Goal: Transaction & Acquisition: Book appointment/travel/reservation

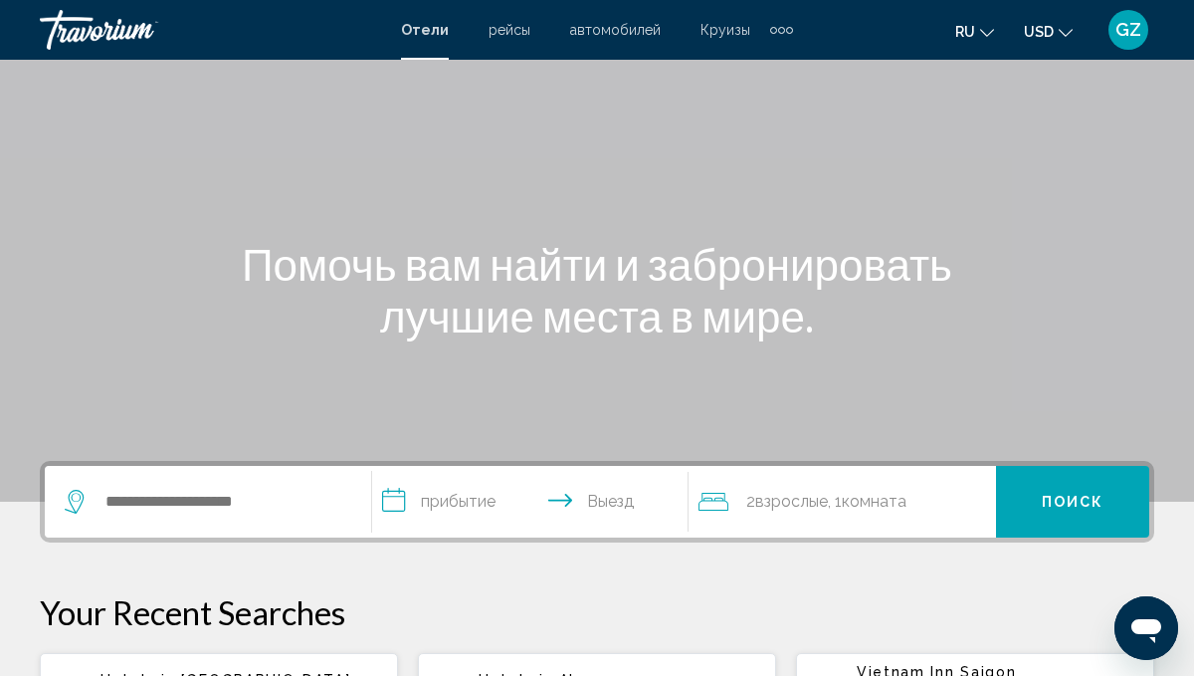
scroll to position [159, 0]
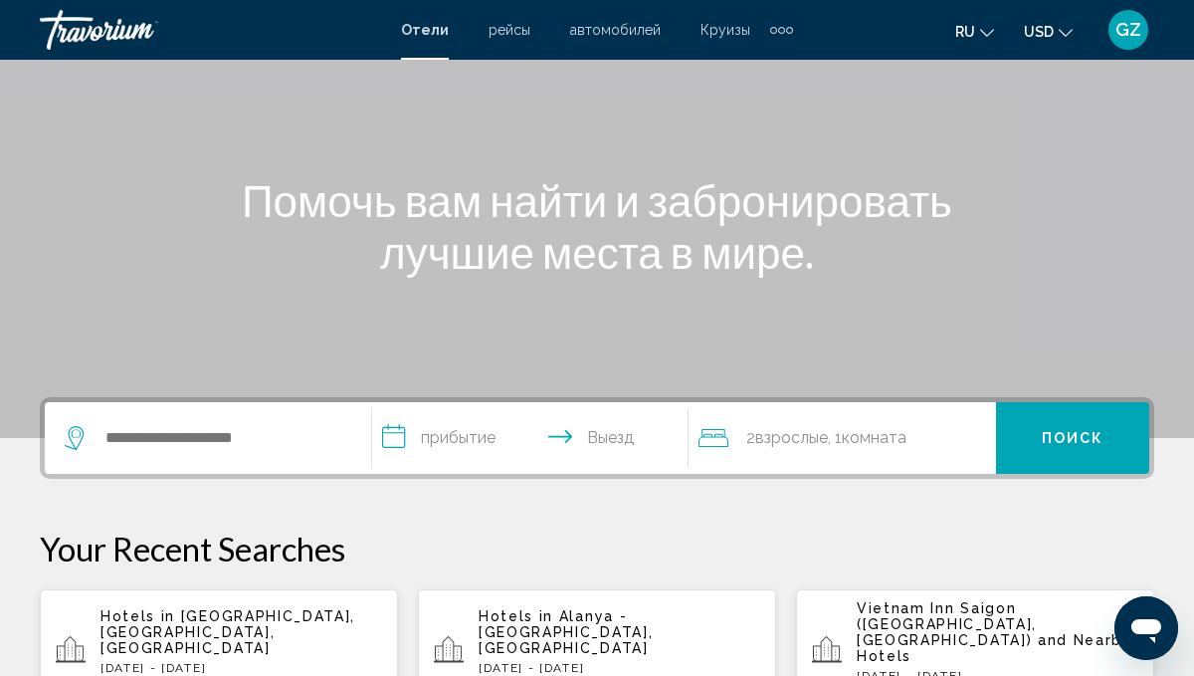
click at [162, 422] on div "Search widget" at bounding box center [208, 438] width 287 height 72
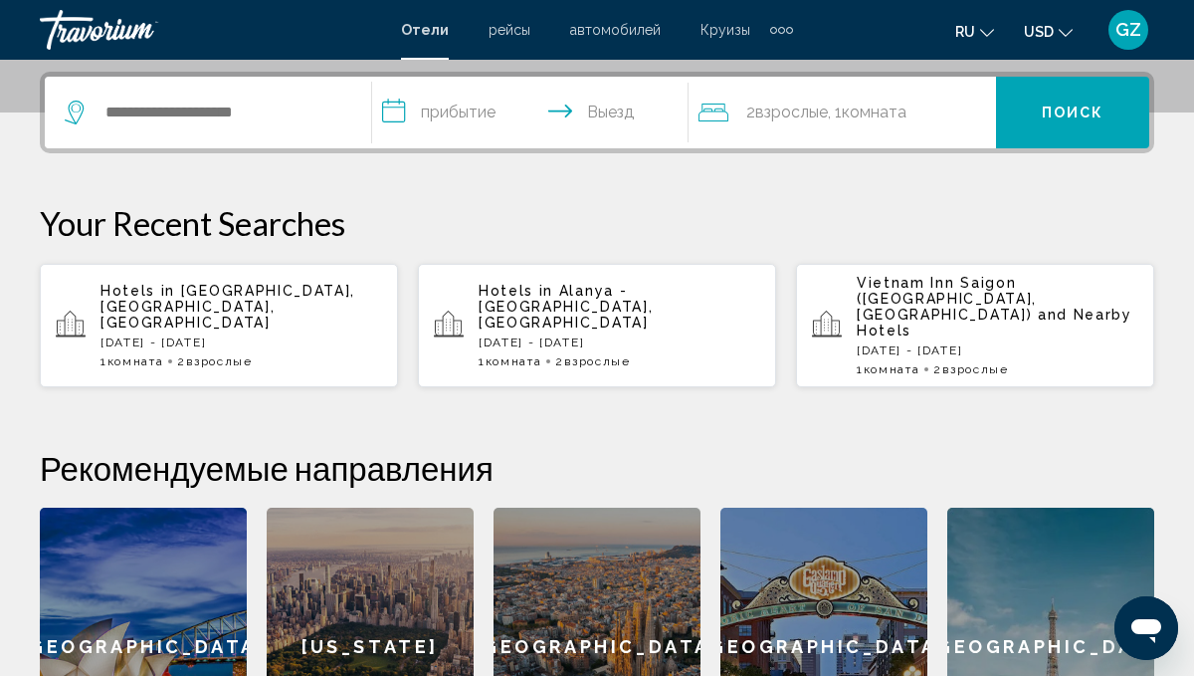
scroll to position [492, 0]
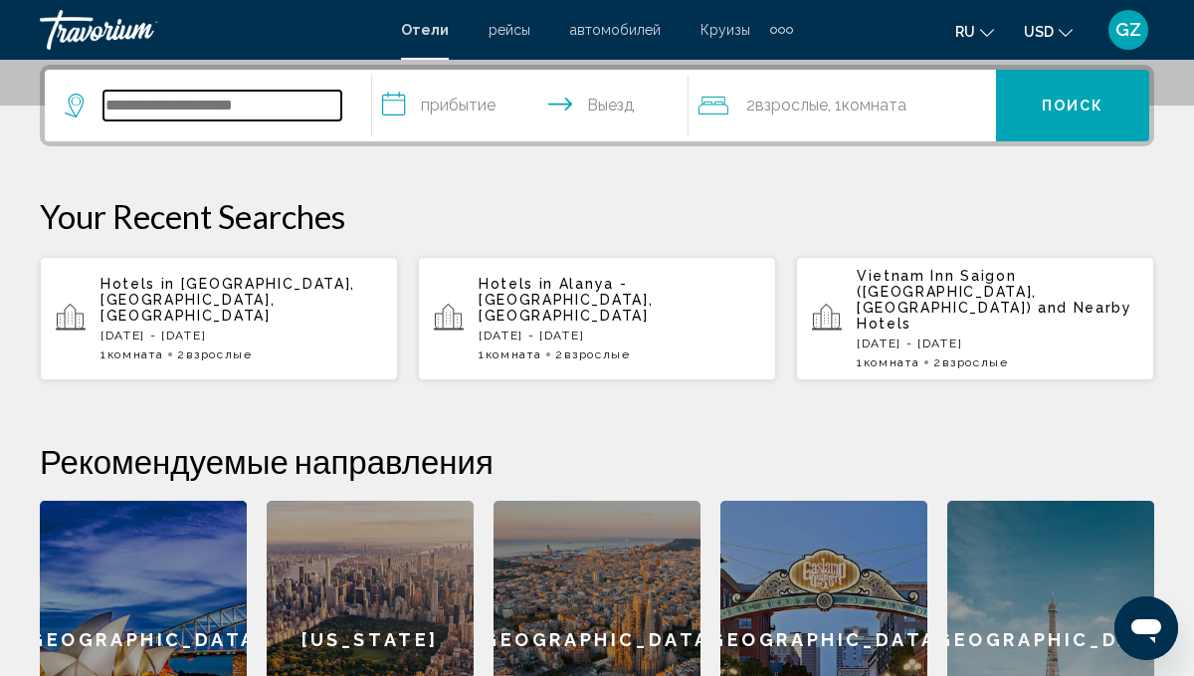
click at [175, 112] on input "Search widget" at bounding box center [223, 106] width 238 height 30
type input "*"
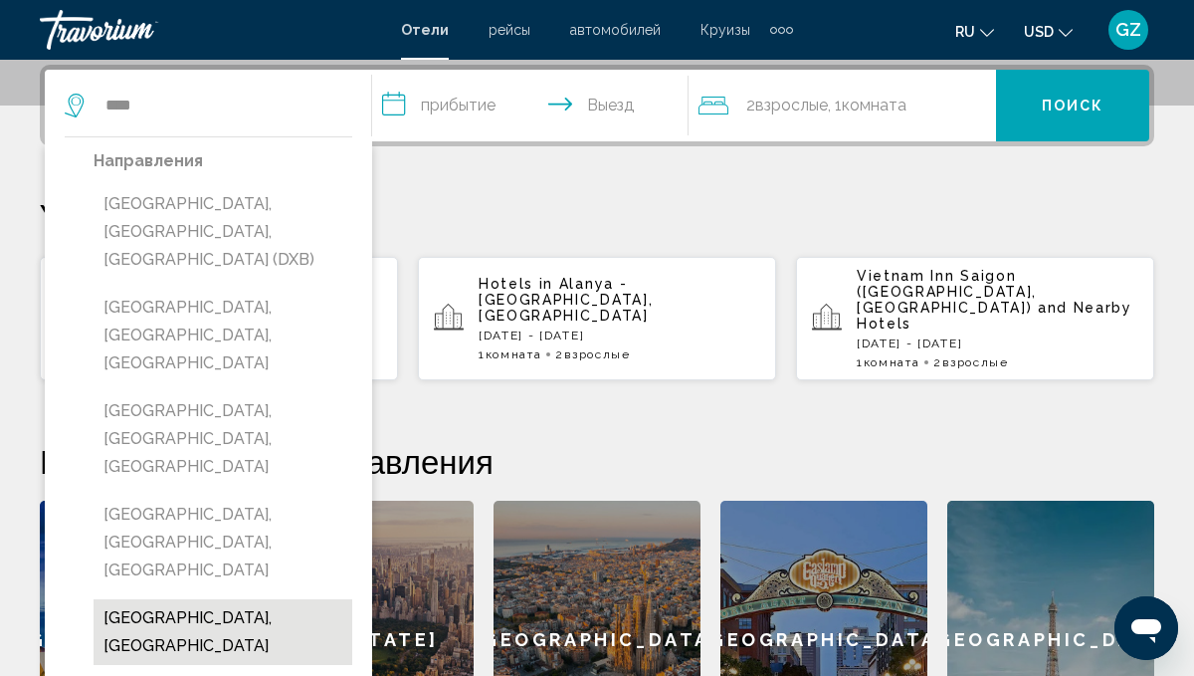
click at [257, 599] on button "Dubai Emirate, United Arab Emirates" at bounding box center [223, 632] width 259 height 66
type input "**********"
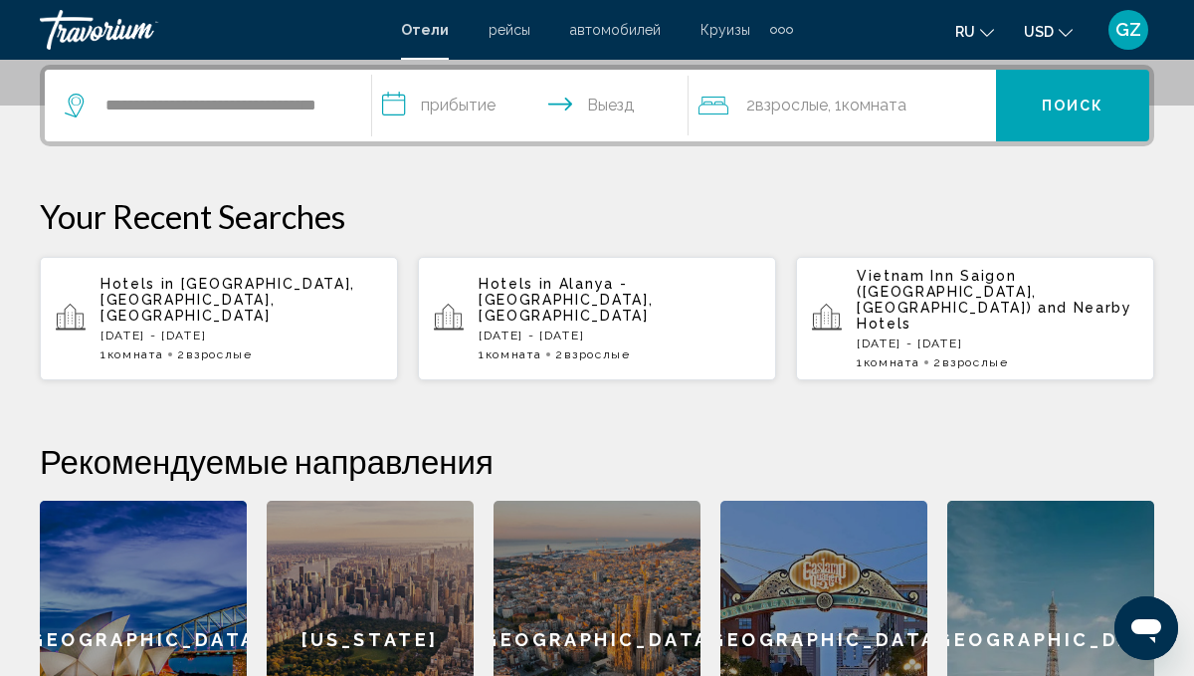
click at [257, 513] on div "Sydney New York Barcelona San Diego Paris" at bounding box center [597, 640] width 1115 height 279
click at [409, 336] on div "Hotels in Kemer, Antalya, Turkey Thu, 18 Sep - Thu, 25 Sep 1 Комната номера 2 В…" at bounding box center [597, 318] width 1115 height 125
drag, startPoint x: 419, startPoint y: 258, endPoint x: 434, endPoint y: 162, distance: 96.7
click at [420, 213] on div "Your Recent Searches Hotels in Kemer, Antalya, Turkey Thu, 18 Sep - Thu, 25 Sep…" at bounding box center [597, 288] width 1115 height 185
click at [470, 98] on input "**********" at bounding box center [534, 109] width 325 height 78
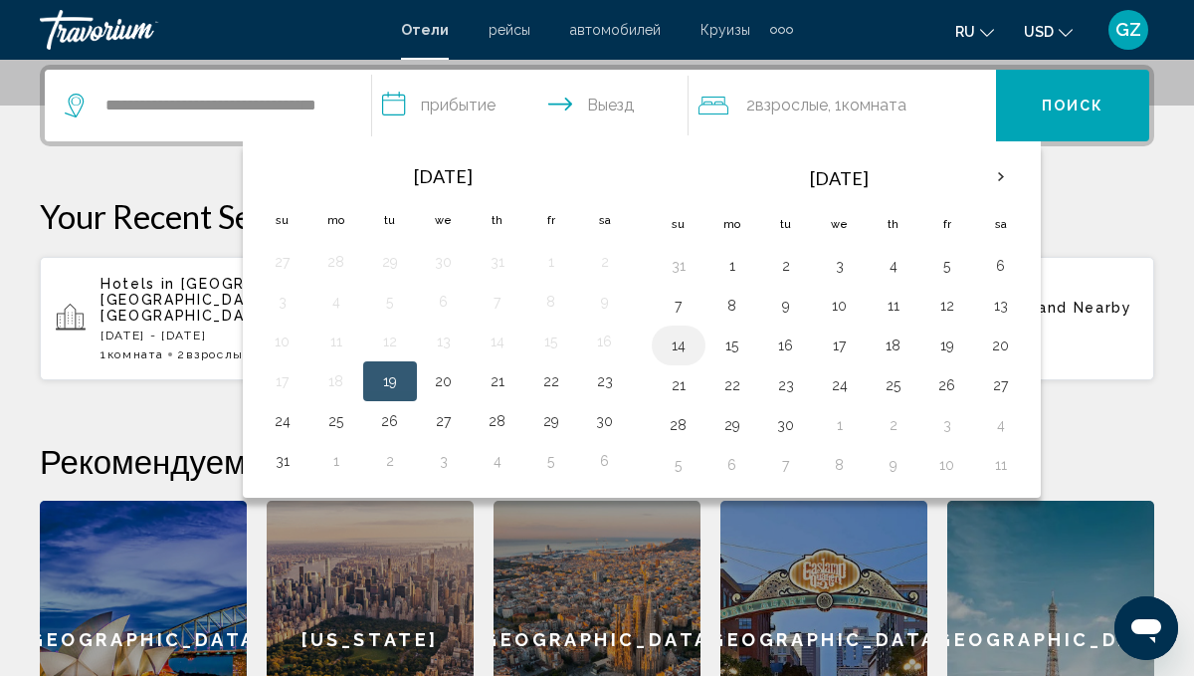
click at [686, 338] on button "14" at bounding box center [679, 345] width 32 height 28
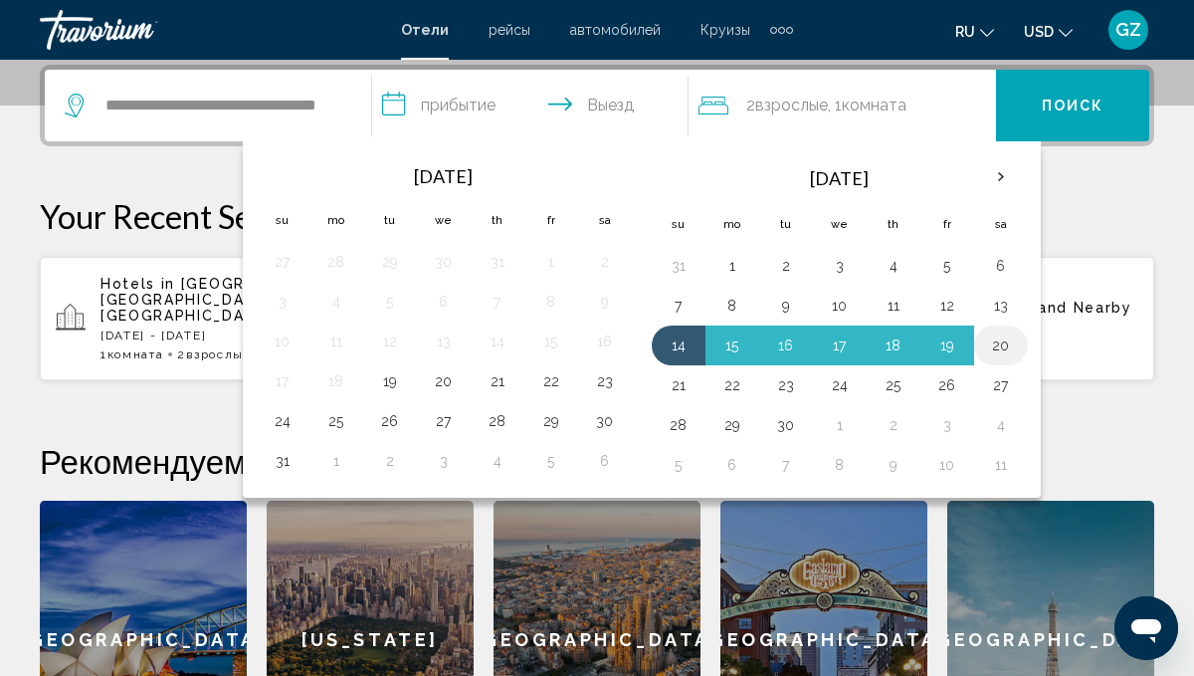
click at [992, 351] on button "20" at bounding box center [1001, 345] width 32 height 28
type input "**********"
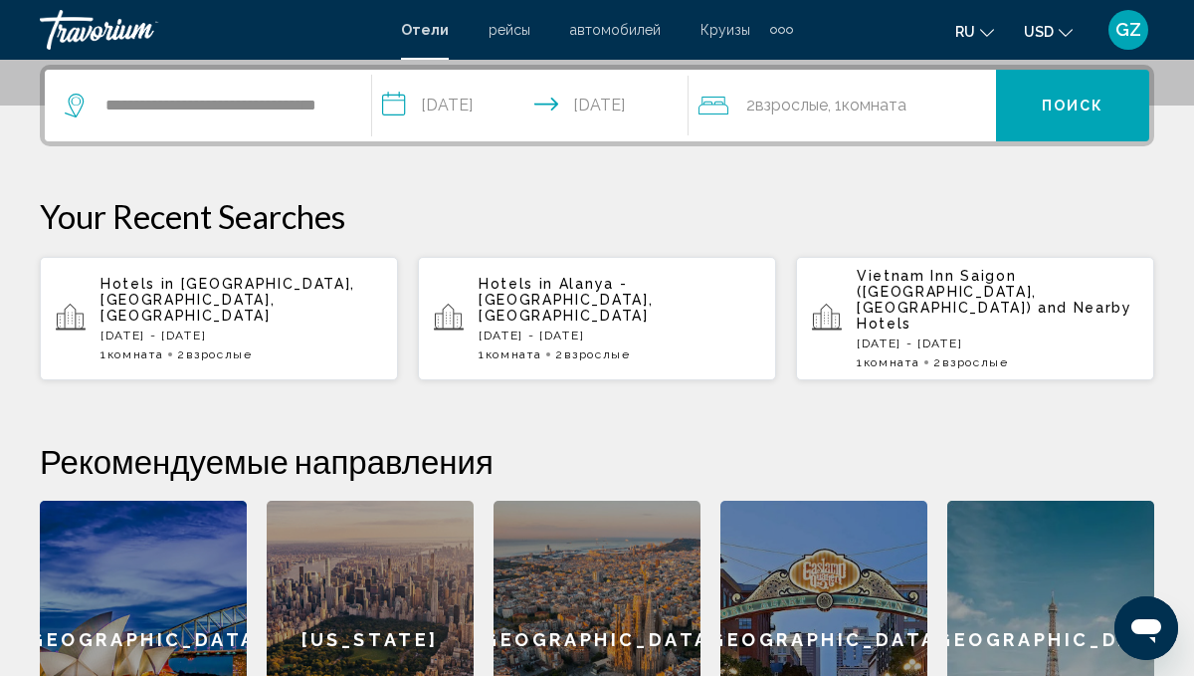
click at [1069, 118] on button "Поиск" at bounding box center [1072, 106] width 153 height 72
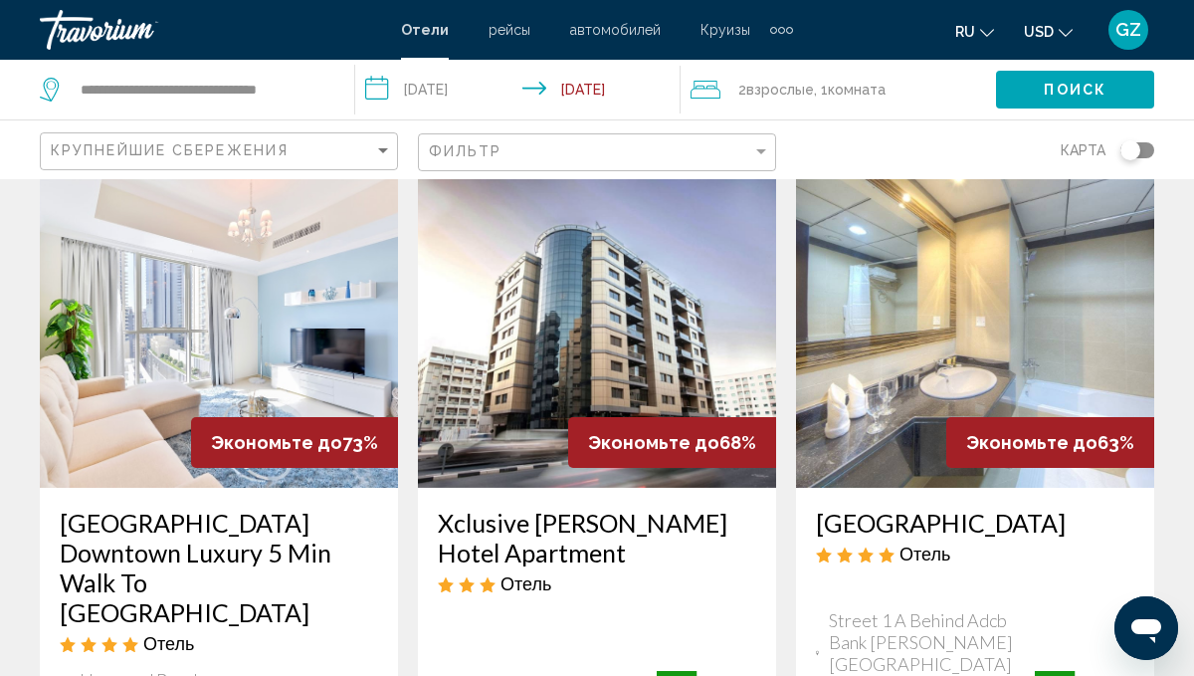
scroll to position [119, 0]
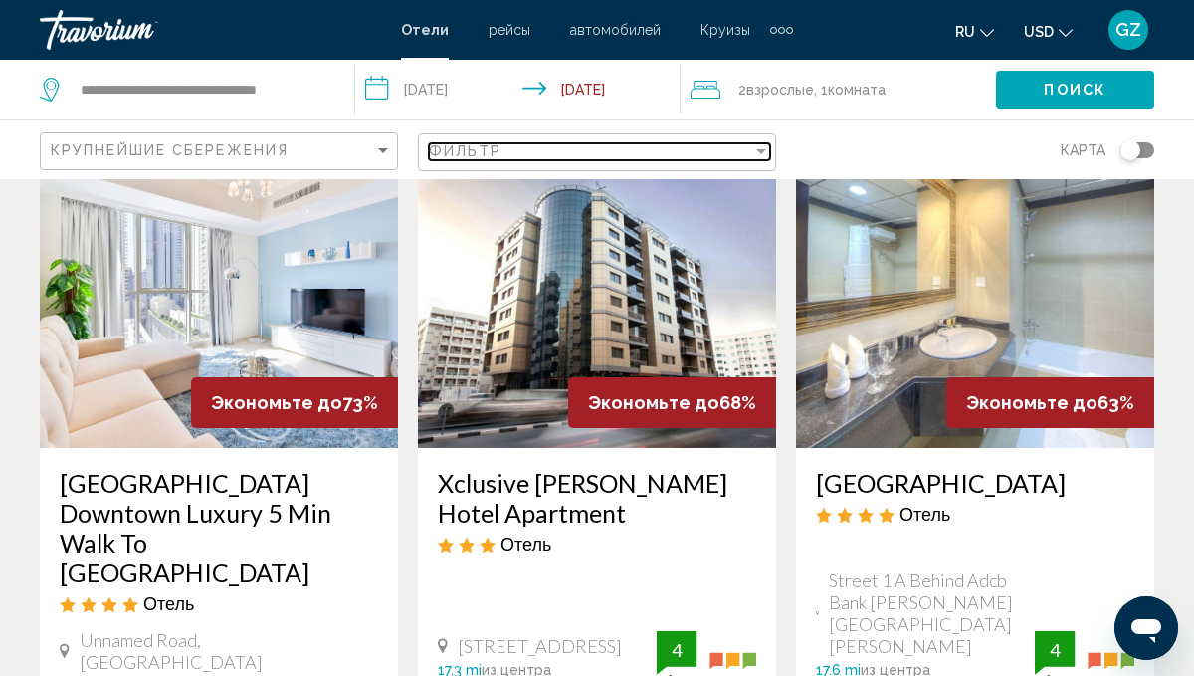
click at [525, 153] on div "Фильтр" at bounding box center [590, 151] width 323 height 16
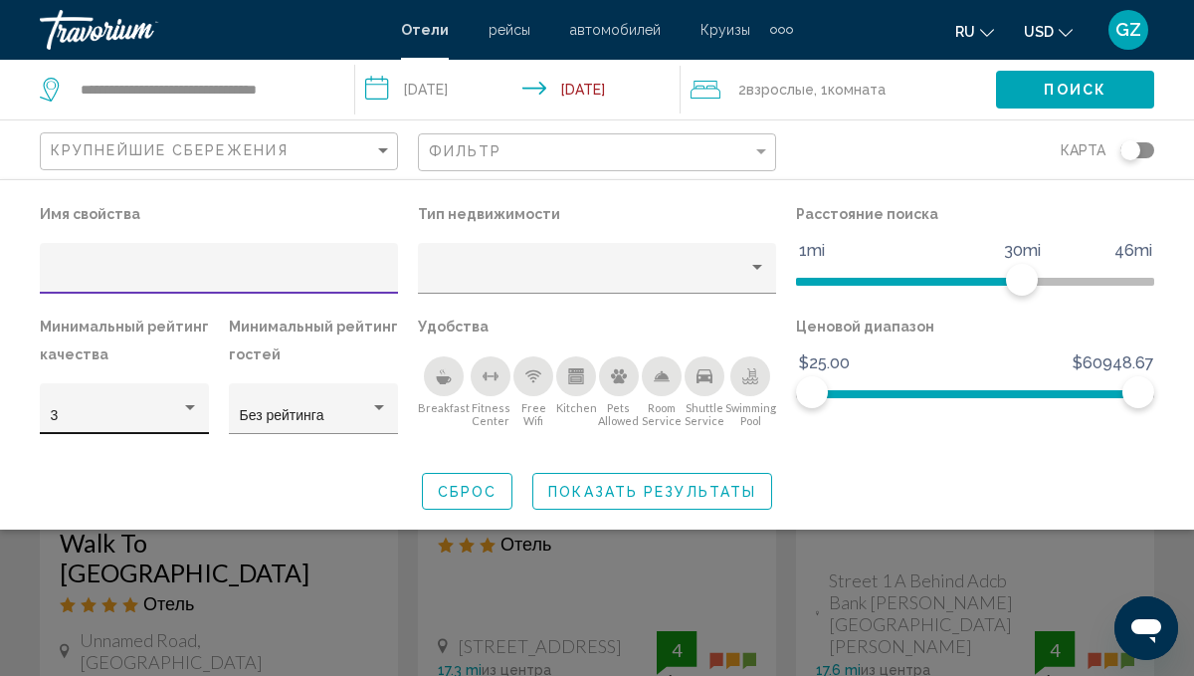
click at [177, 407] on div "3" at bounding box center [125, 414] width 148 height 41
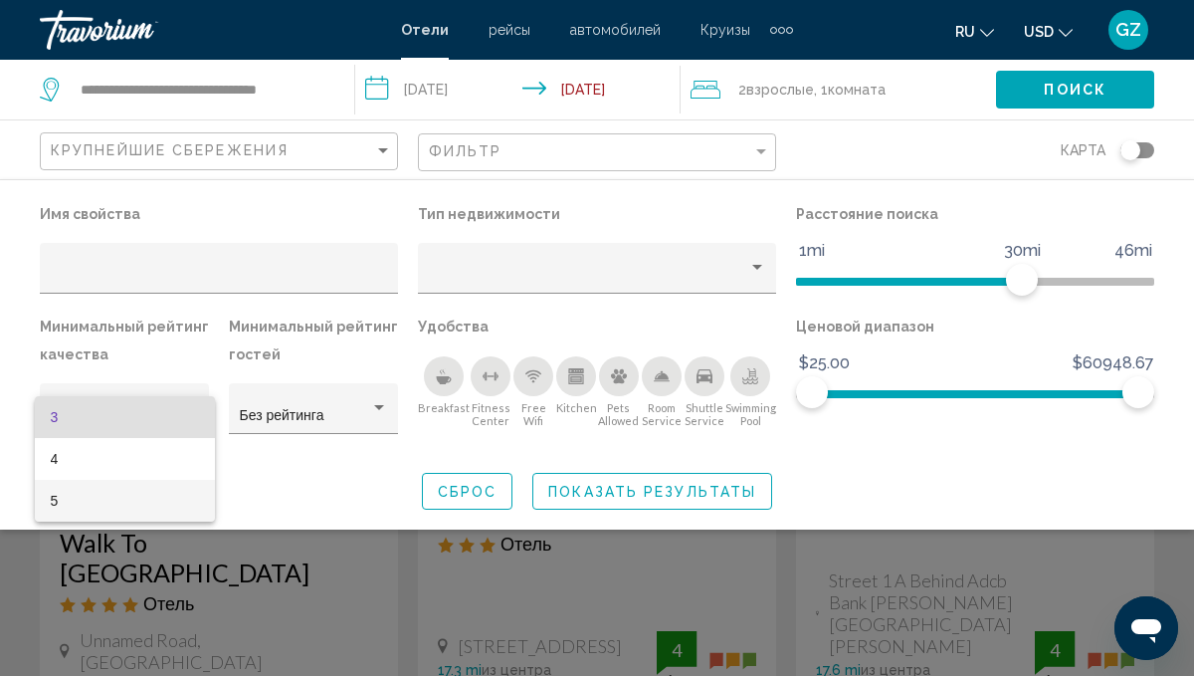
click at [86, 511] on span "5" at bounding box center [125, 501] width 148 height 42
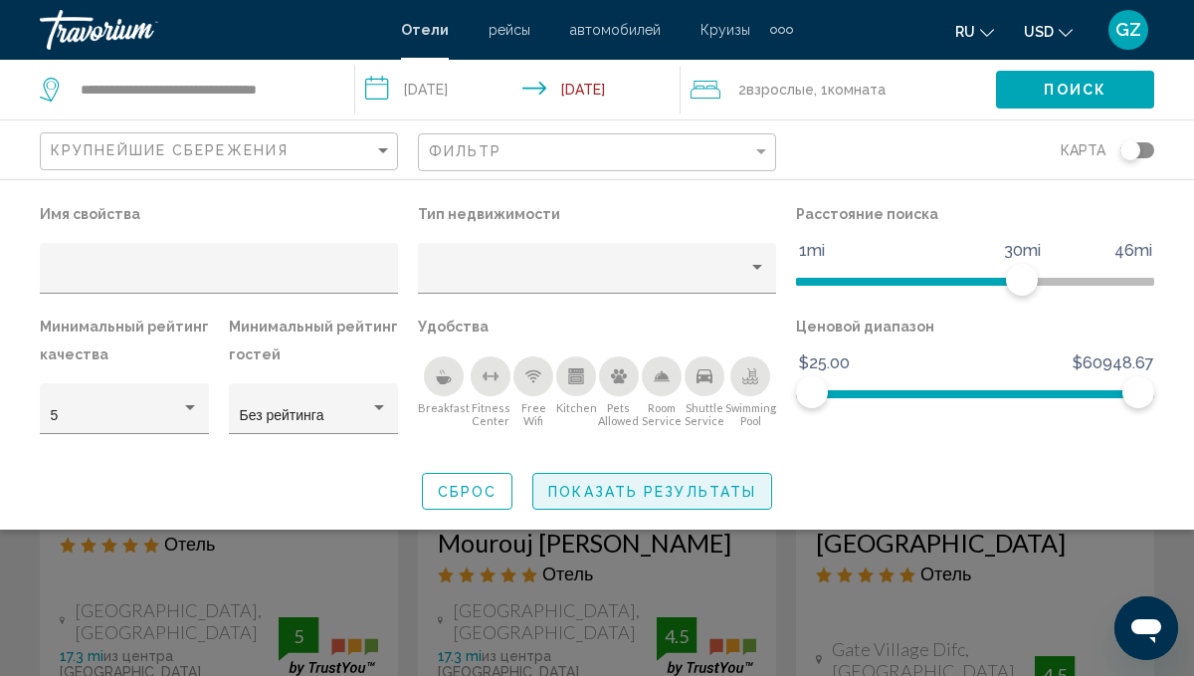
click at [600, 490] on span "Показать результаты" at bounding box center [652, 492] width 208 height 16
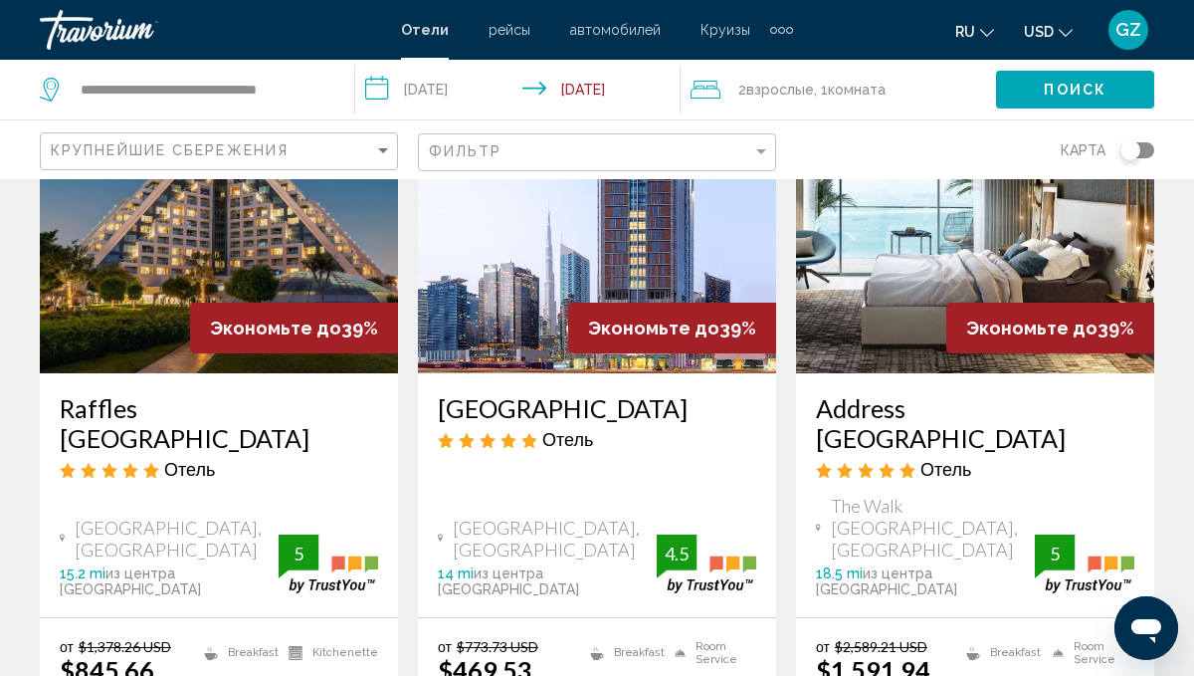
scroll to position [2627, 0]
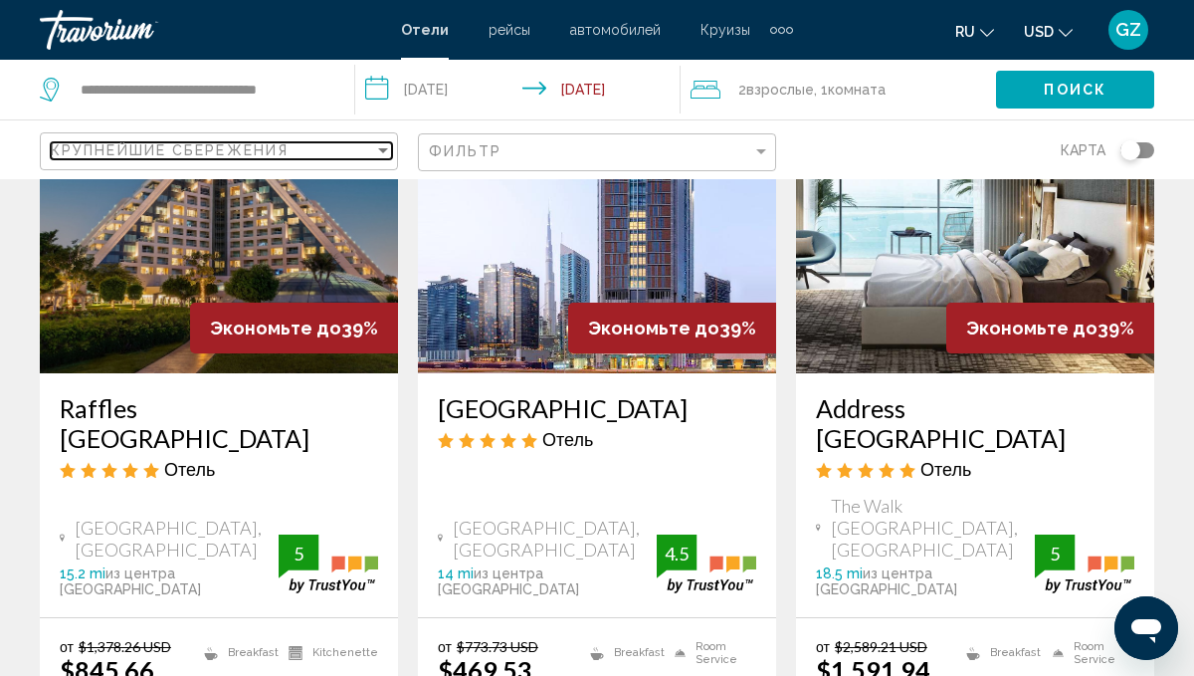
click at [221, 143] on span "Крупнейшие сбережения" at bounding box center [170, 150] width 238 height 16
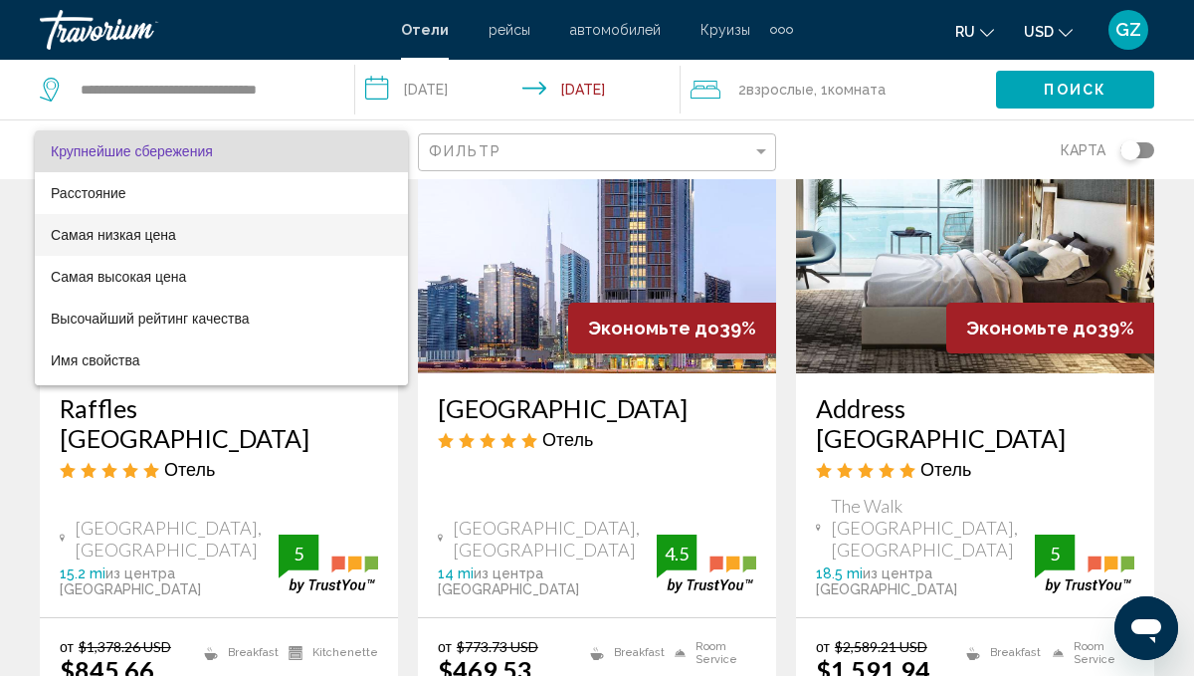
click at [143, 236] on span "Самая низкая цена" at bounding box center [113, 235] width 125 height 16
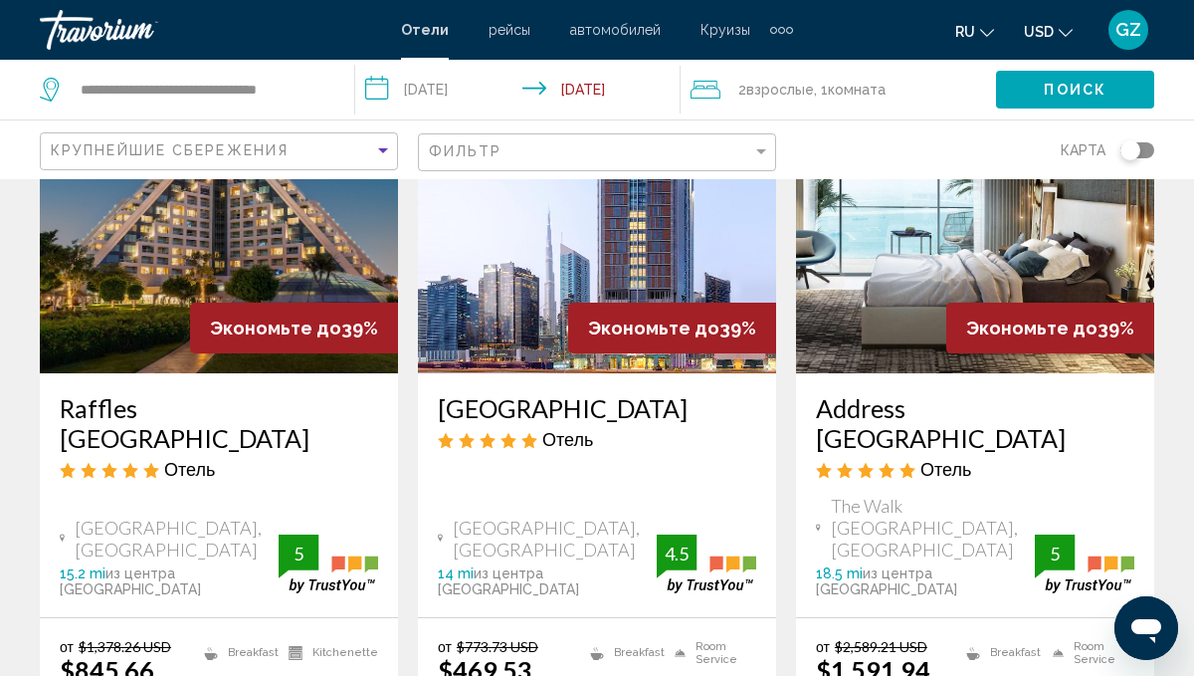
click at [906, 156] on div "карта" at bounding box center [975, 149] width 358 height 59
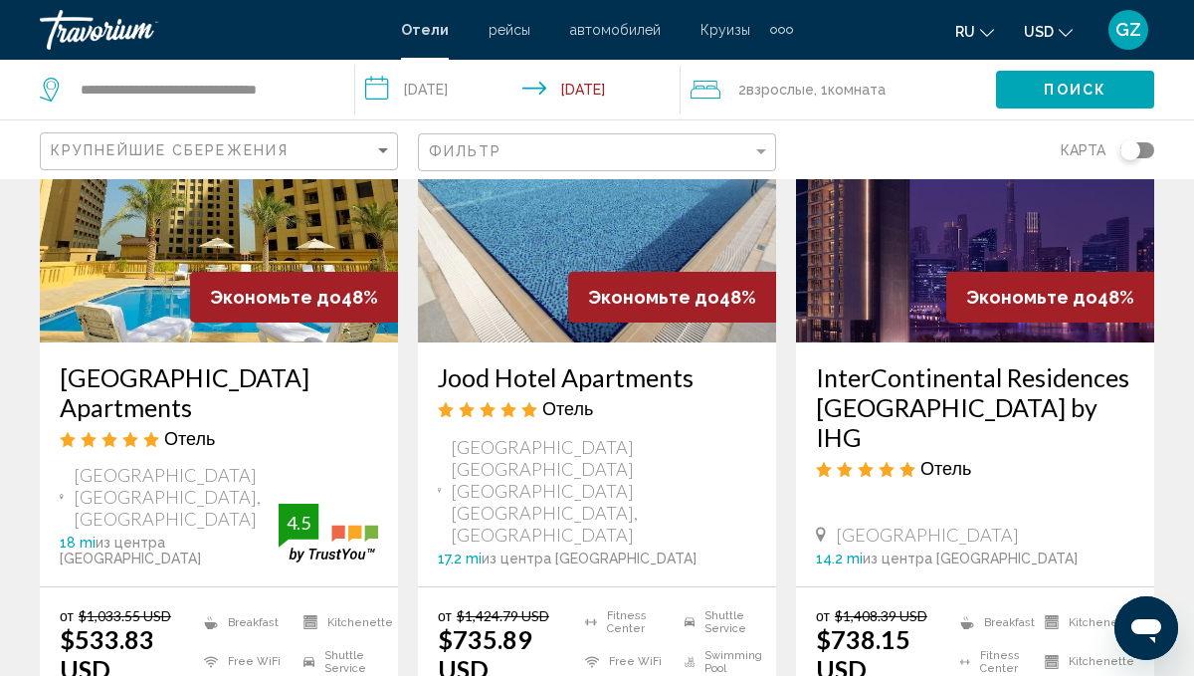
scroll to position [1075, 0]
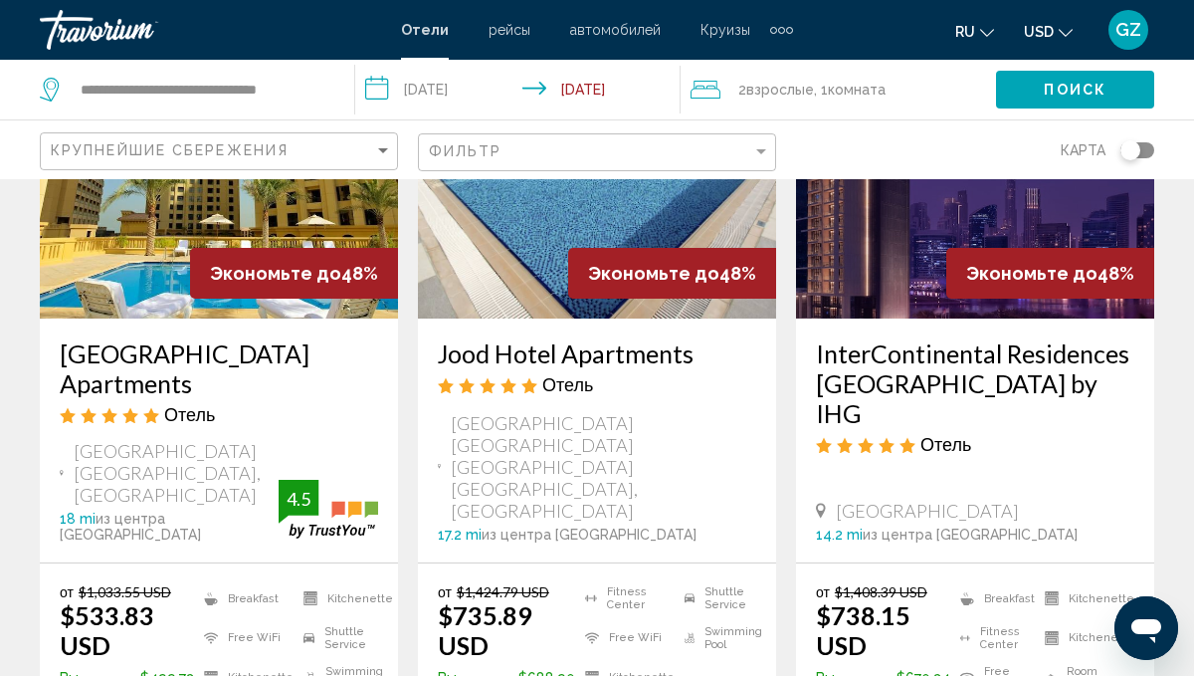
click at [1137, 157] on div "Toggle map" at bounding box center [1131, 150] width 20 height 20
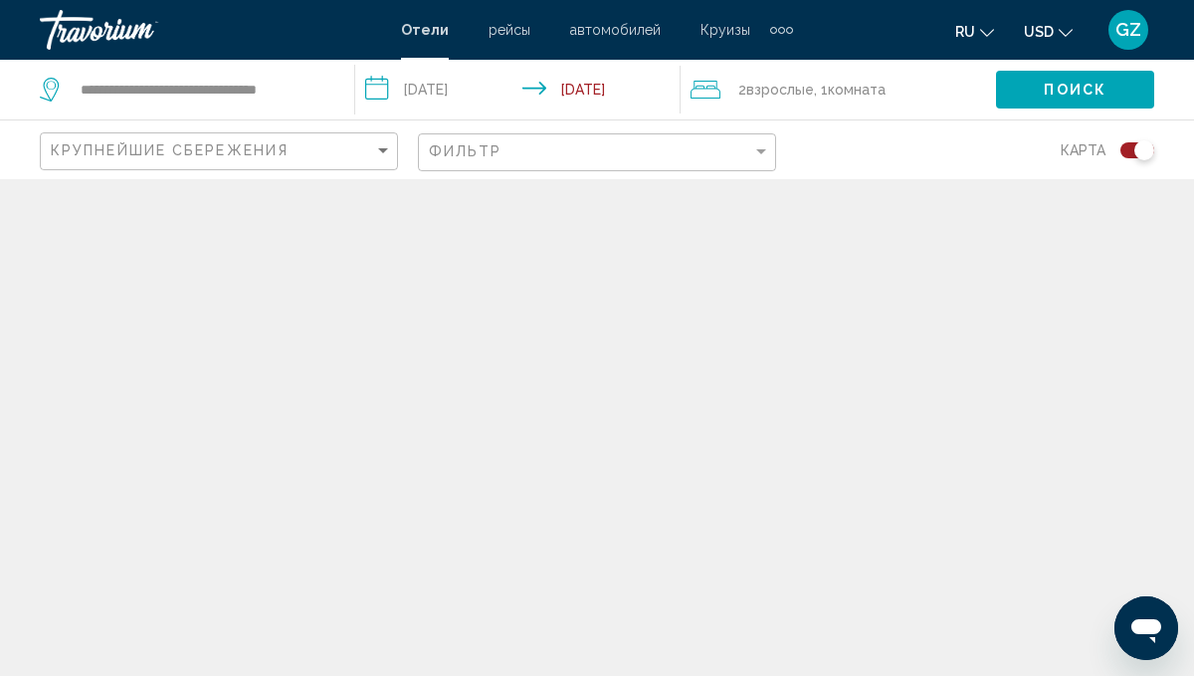
scroll to position [0, 0]
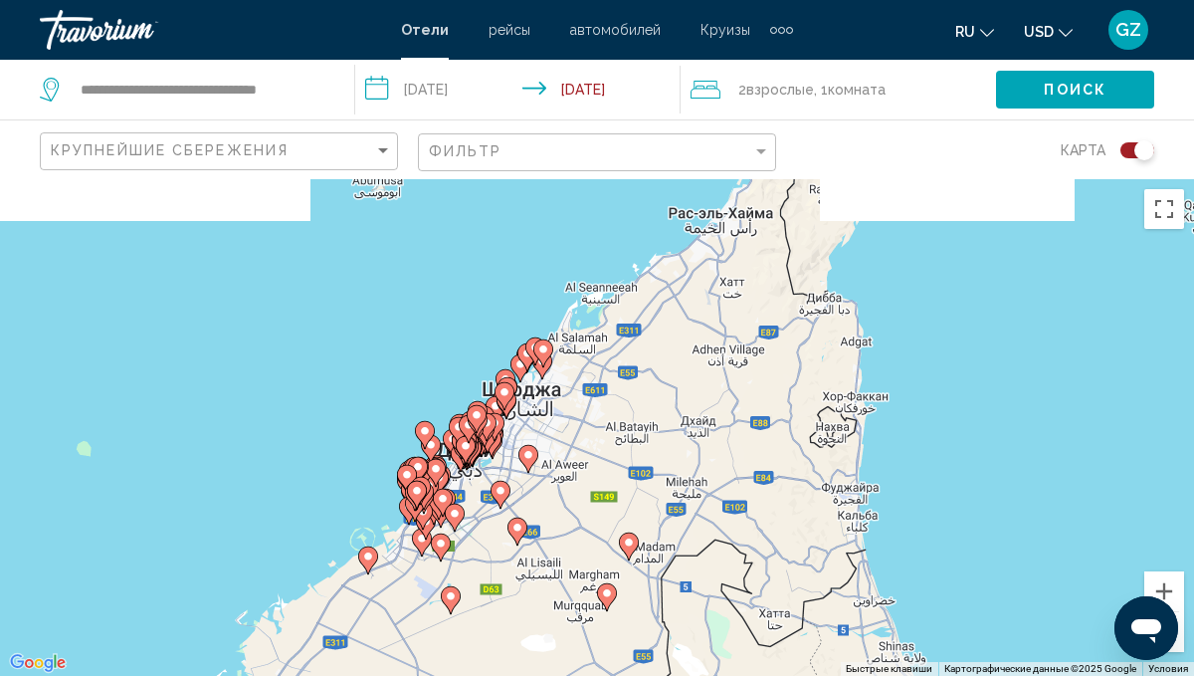
drag, startPoint x: 870, startPoint y: 319, endPoint x: 768, endPoint y: 384, distance: 120.4
click at [768, 384] on div "Чтобы активировать перетаскивание с помощью клавиатуры, нажмите Alt + Ввод. Пос…" at bounding box center [597, 427] width 1194 height 497
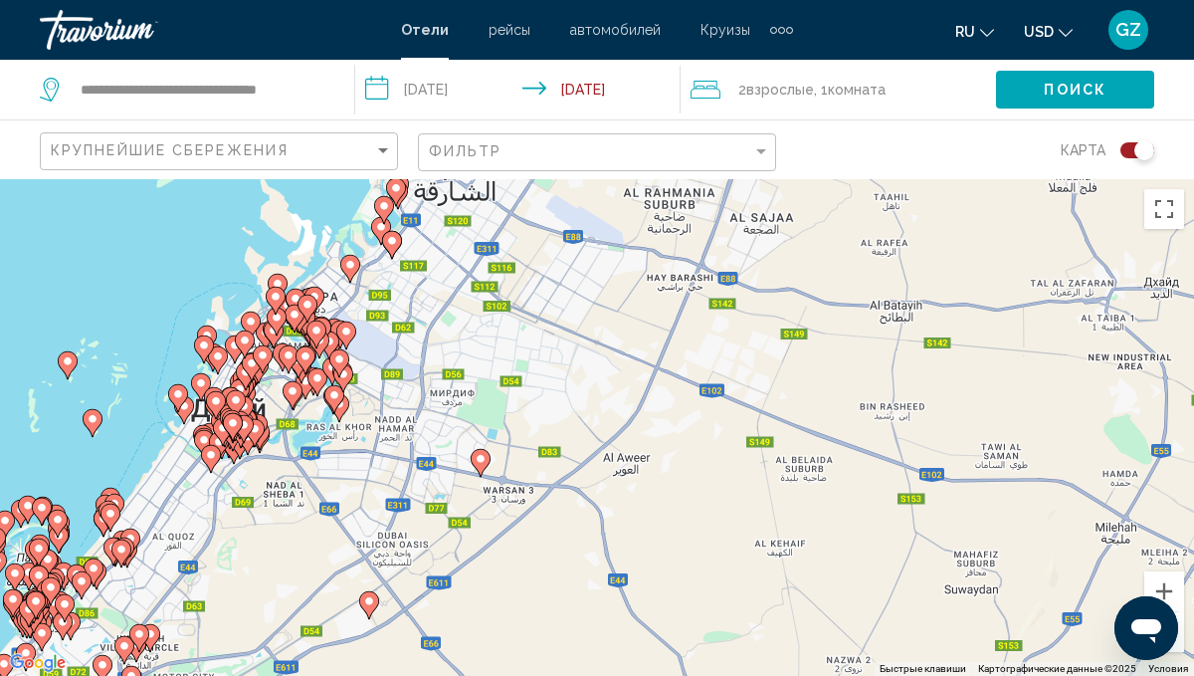
click at [1134, 153] on div "Toggle map" at bounding box center [1138, 150] width 34 height 16
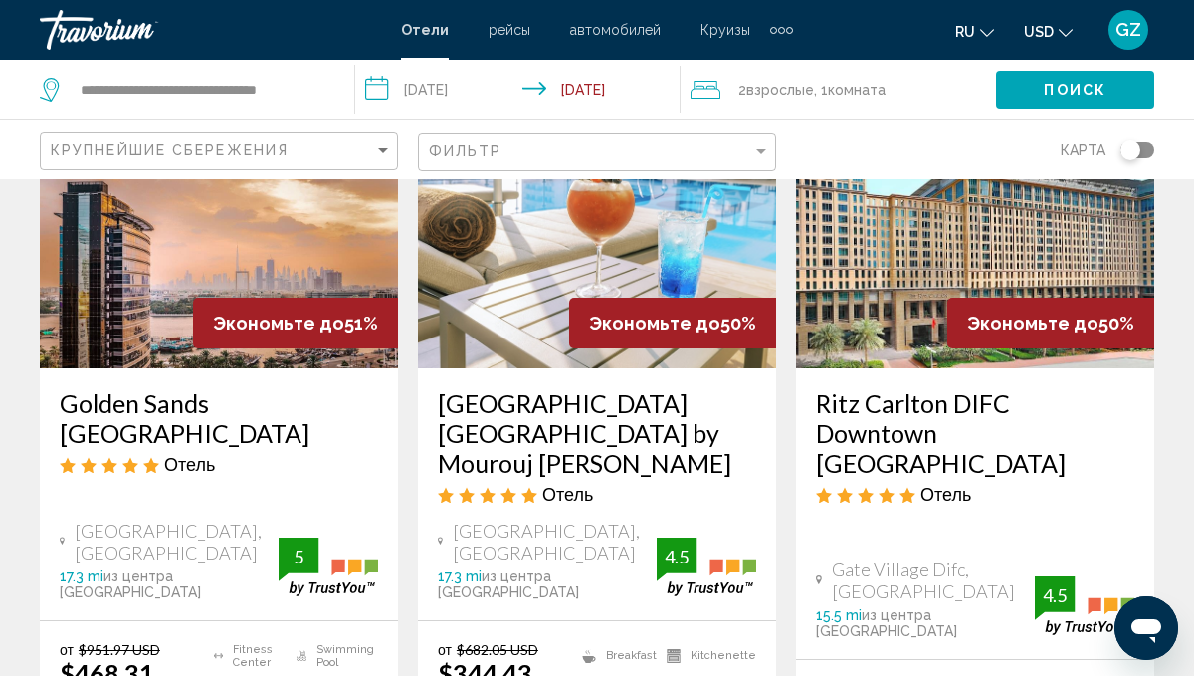
scroll to position [239, 0]
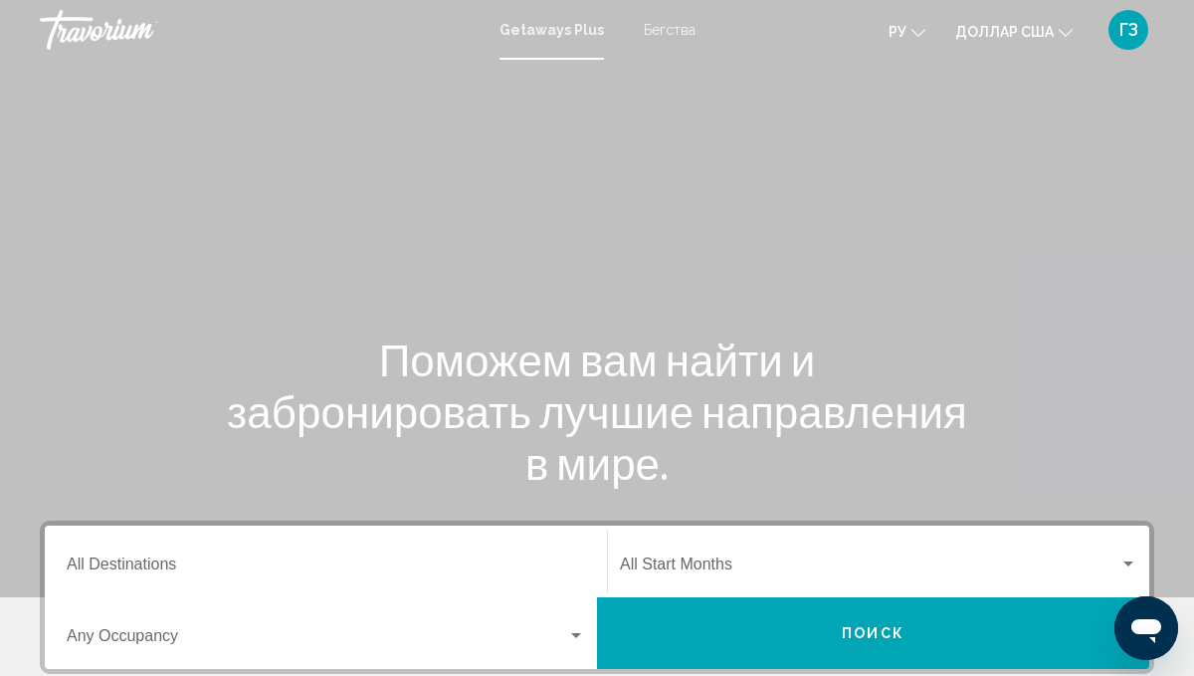
click at [777, 184] on div "Основное содержание" at bounding box center [597, 298] width 1194 height 597
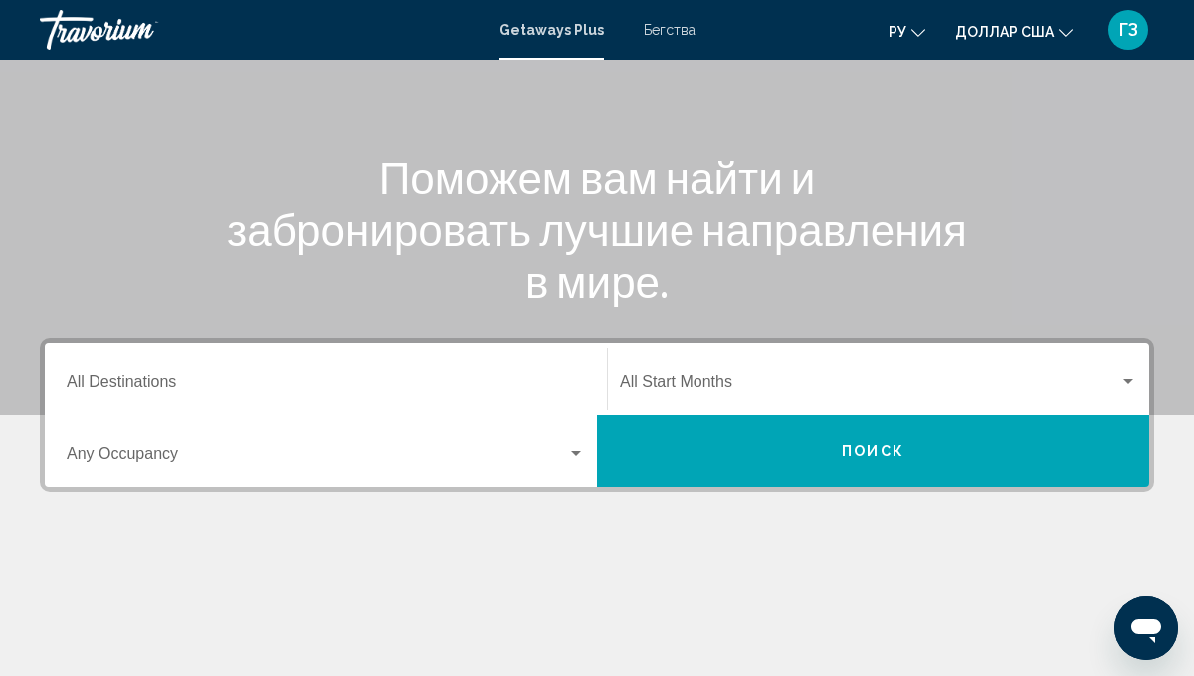
scroll to position [199, 0]
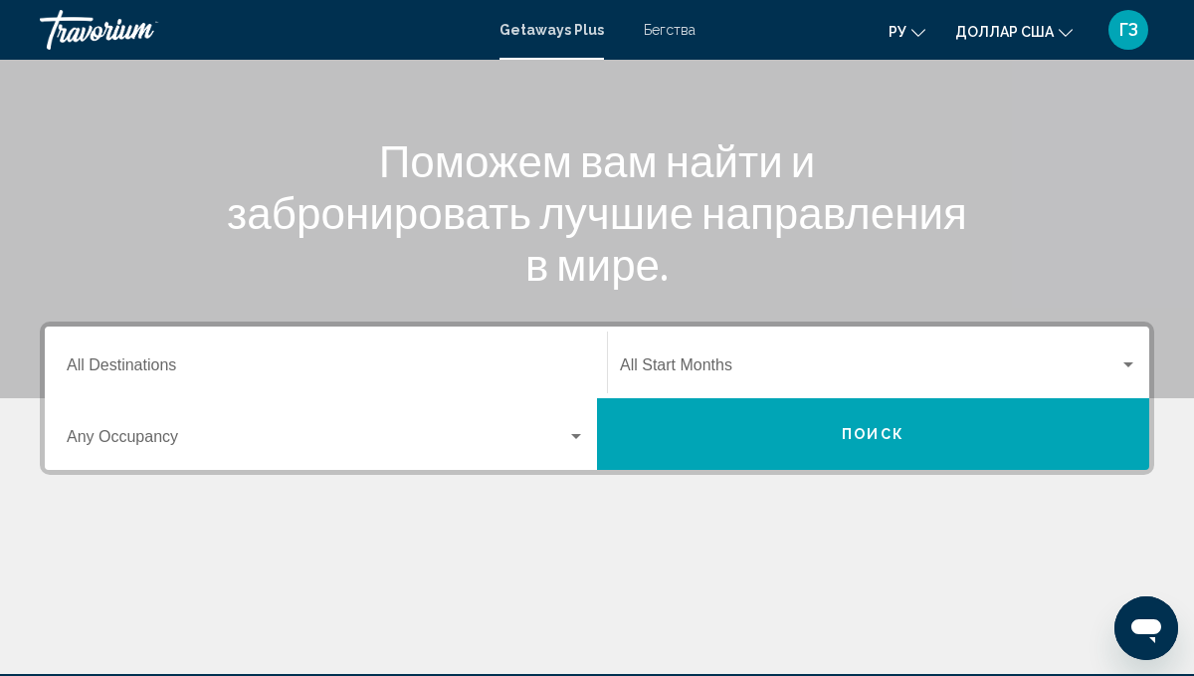
click at [454, 368] on input "Destination All Destinations" at bounding box center [326, 369] width 519 height 18
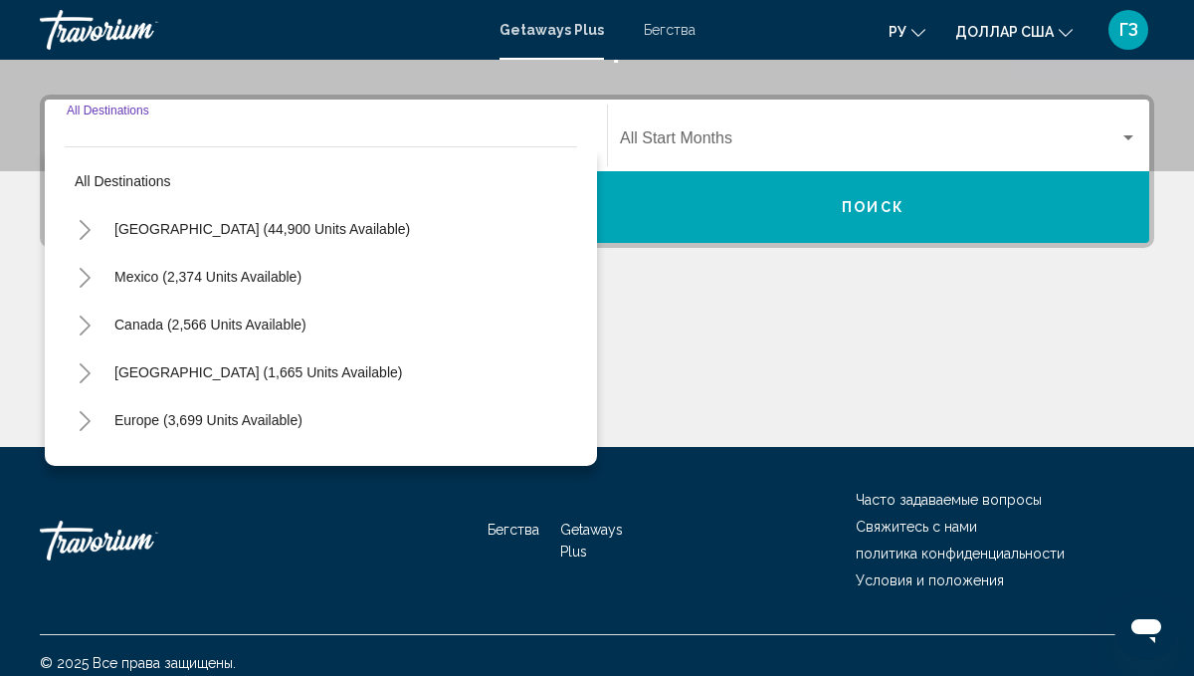
scroll to position [441, 0]
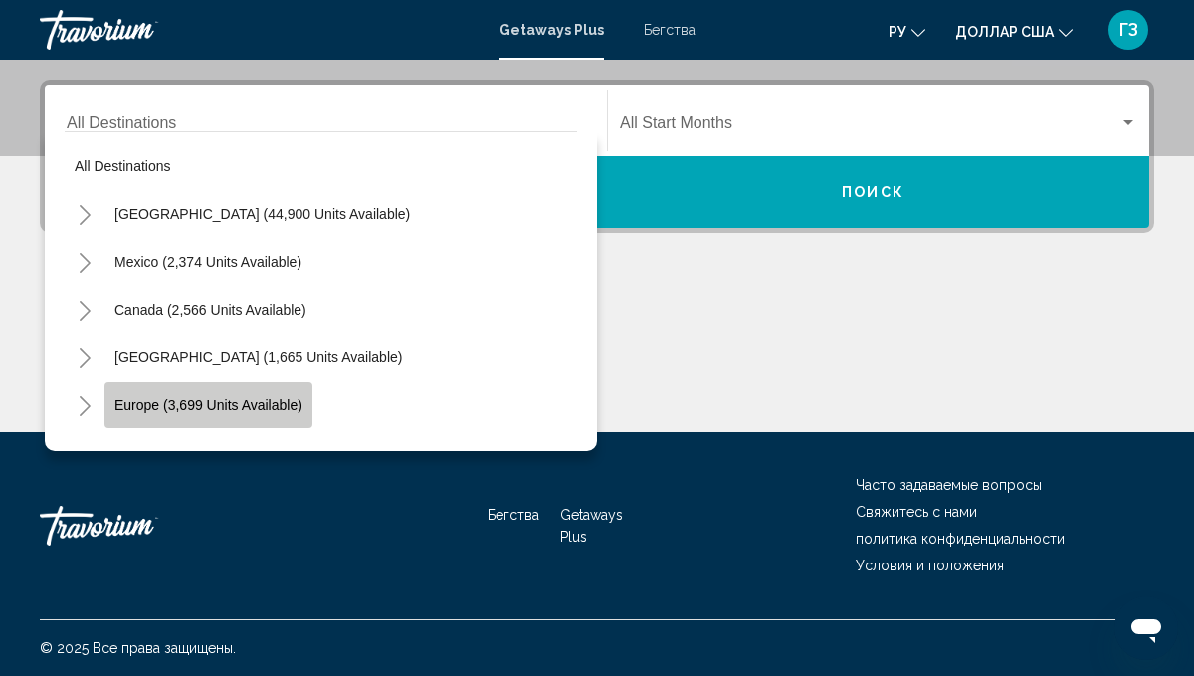
click at [216, 403] on span "Europe (3,699 units available)" at bounding box center [208, 405] width 188 height 16
type input "**********"
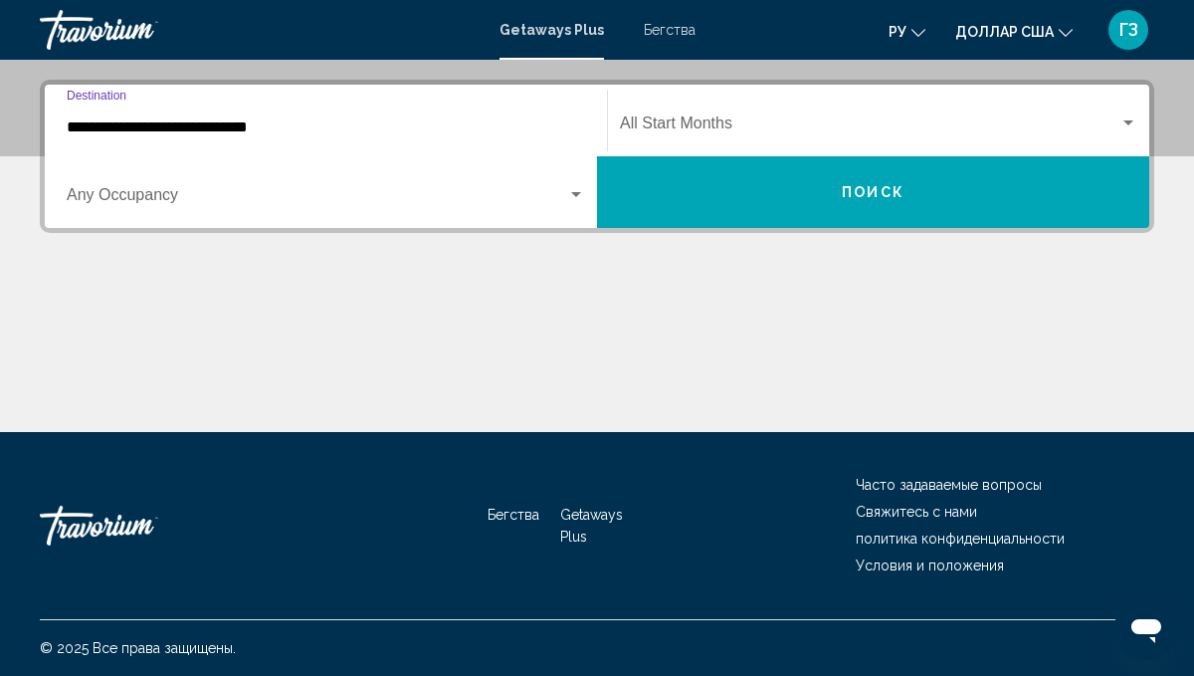
click at [260, 131] on input "**********" at bounding box center [326, 127] width 519 height 18
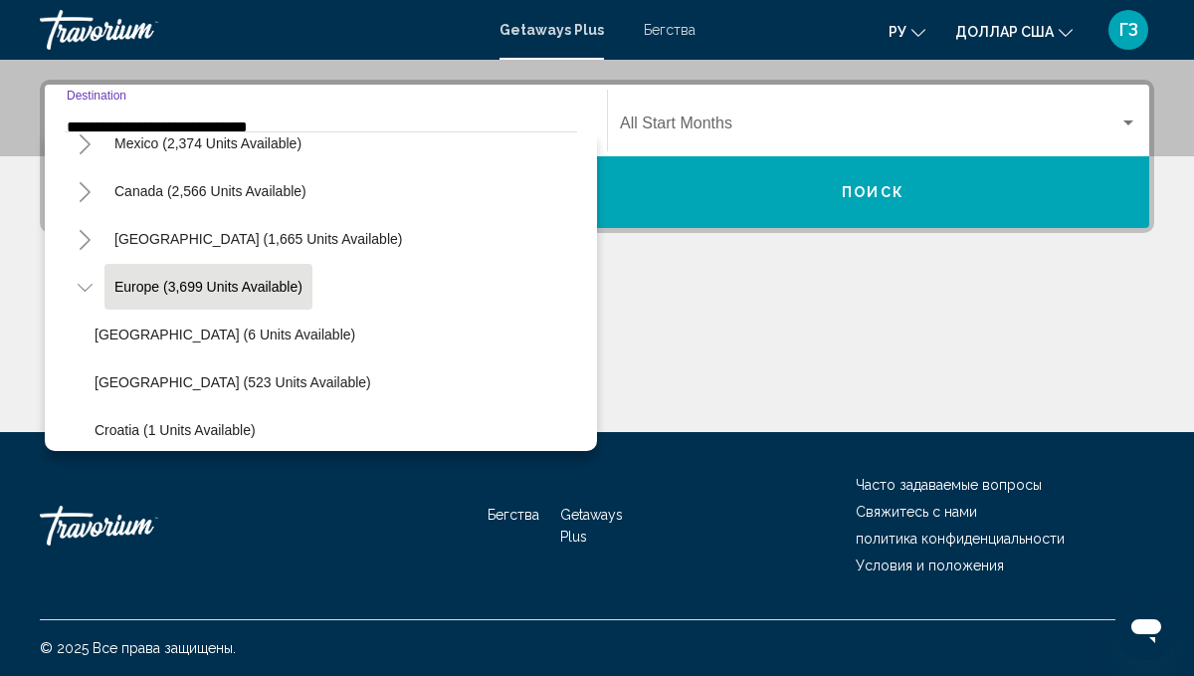
click at [225, 298] on button "Europe (3,699 units available)" at bounding box center [208, 287] width 208 height 46
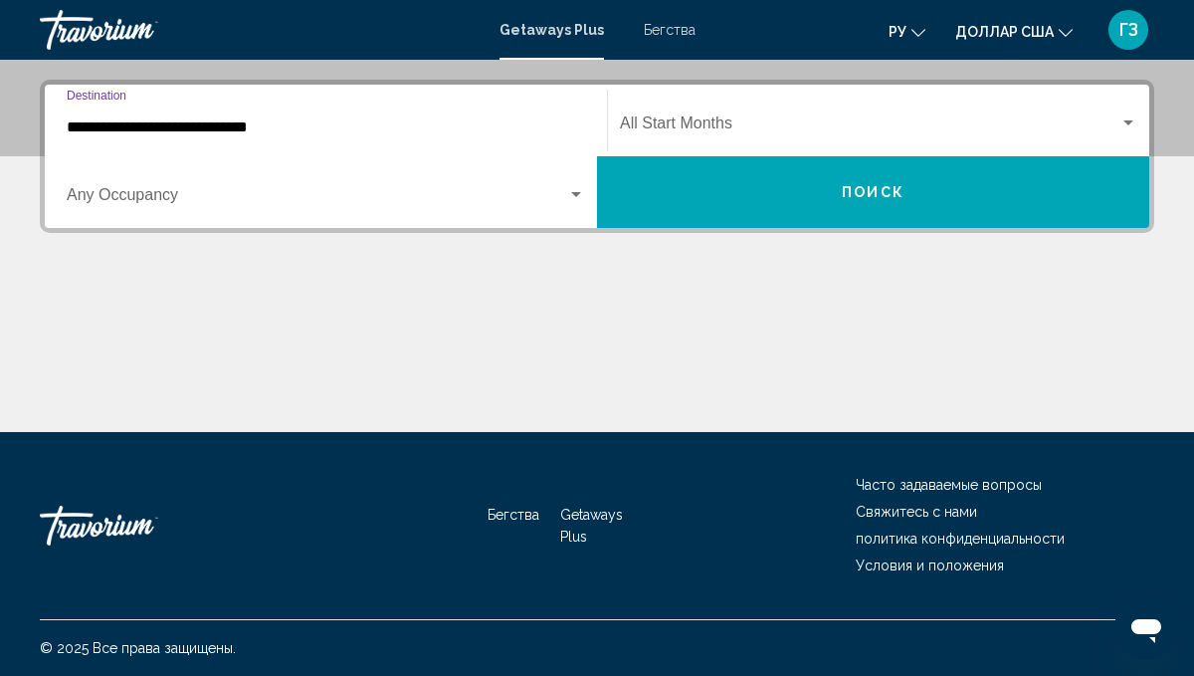
click at [219, 213] on div "Occupancy Any Occupancy" at bounding box center [326, 192] width 519 height 63
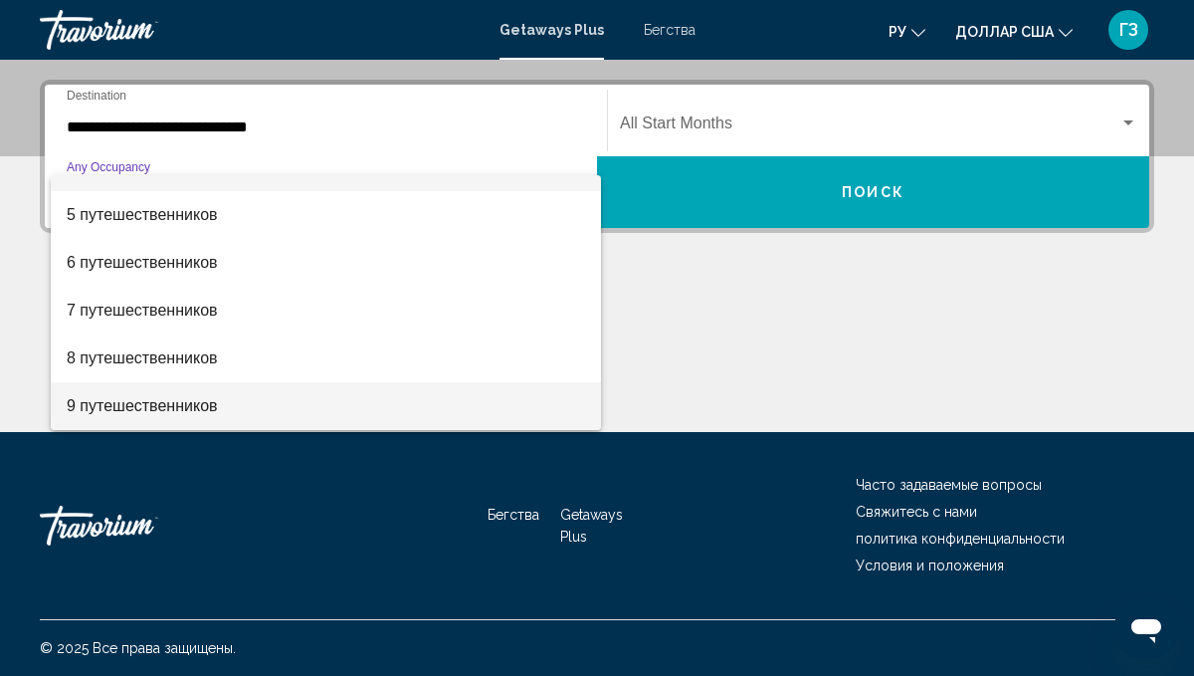
scroll to position [223, 0]
click at [215, 420] on span "10 путешественников" at bounding box center [326, 406] width 519 height 48
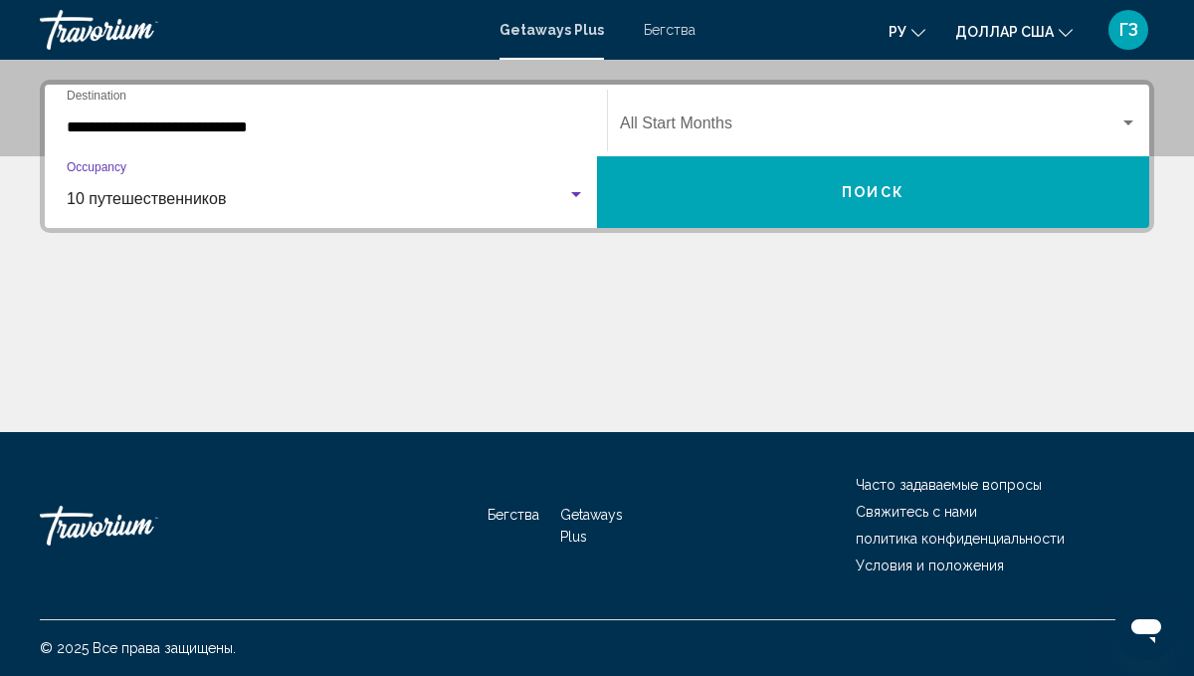
click at [744, 132] on span "Виджет поиска" at bounding box center [870, 127] width 500 height 18
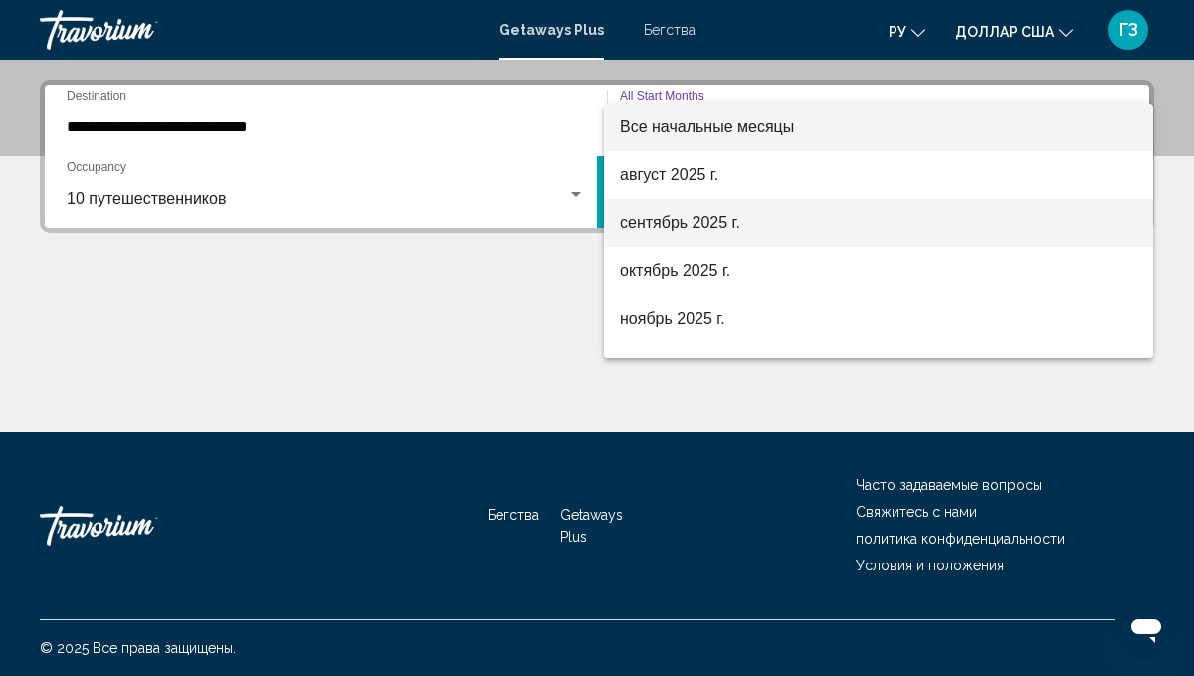
click at [719, 211] on span "сентябрь 2025 г." at bounding box center [879, 223] width 518 height 48
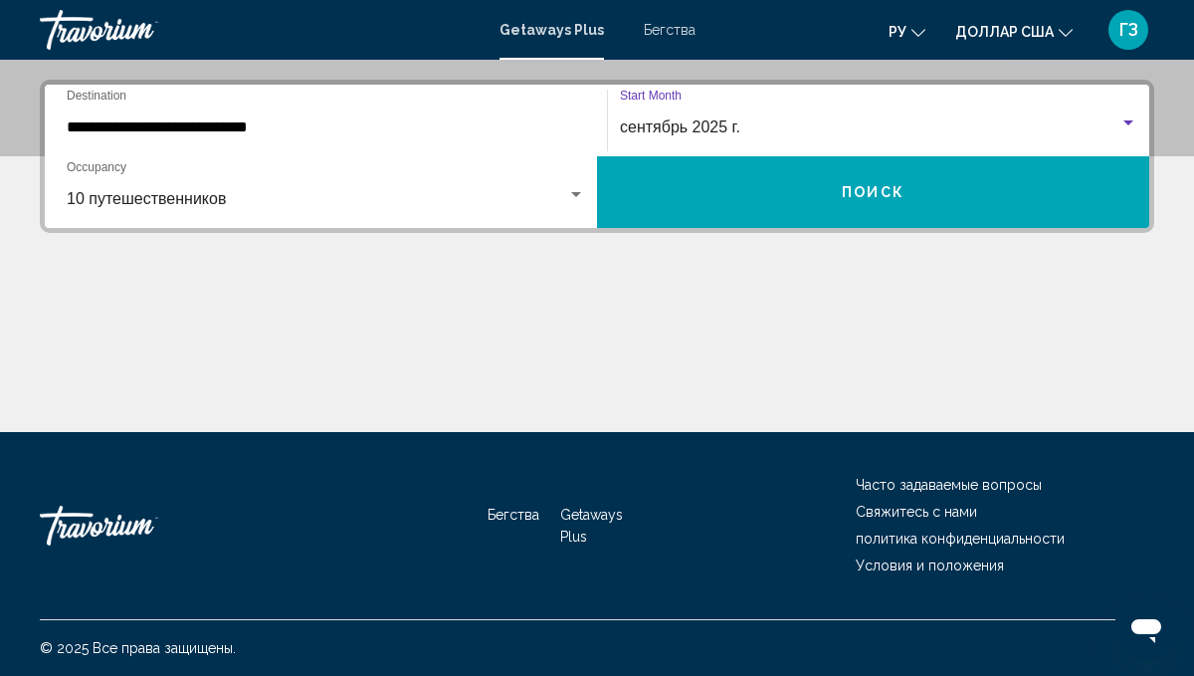
click at [719, 211] on button "Поиск" at bounding box center [873, 192] width 552 height 72
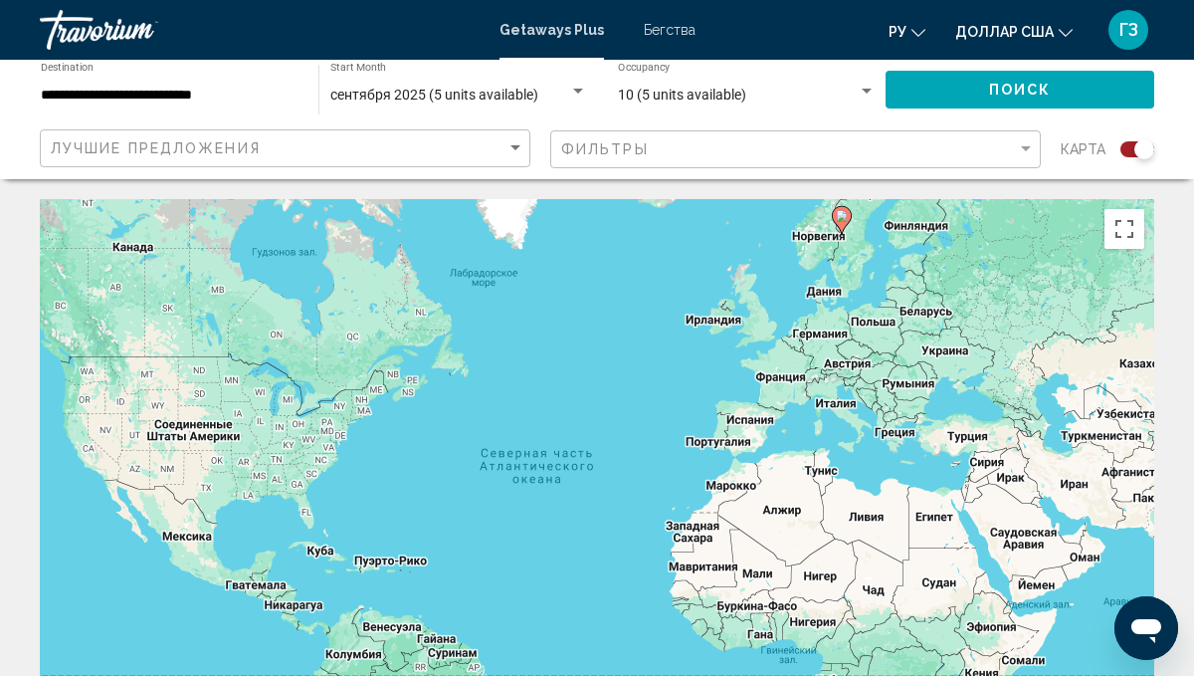
click at [1135, 150] on div "Search widget" at bounding box center [1145, 149] width 20 height 20
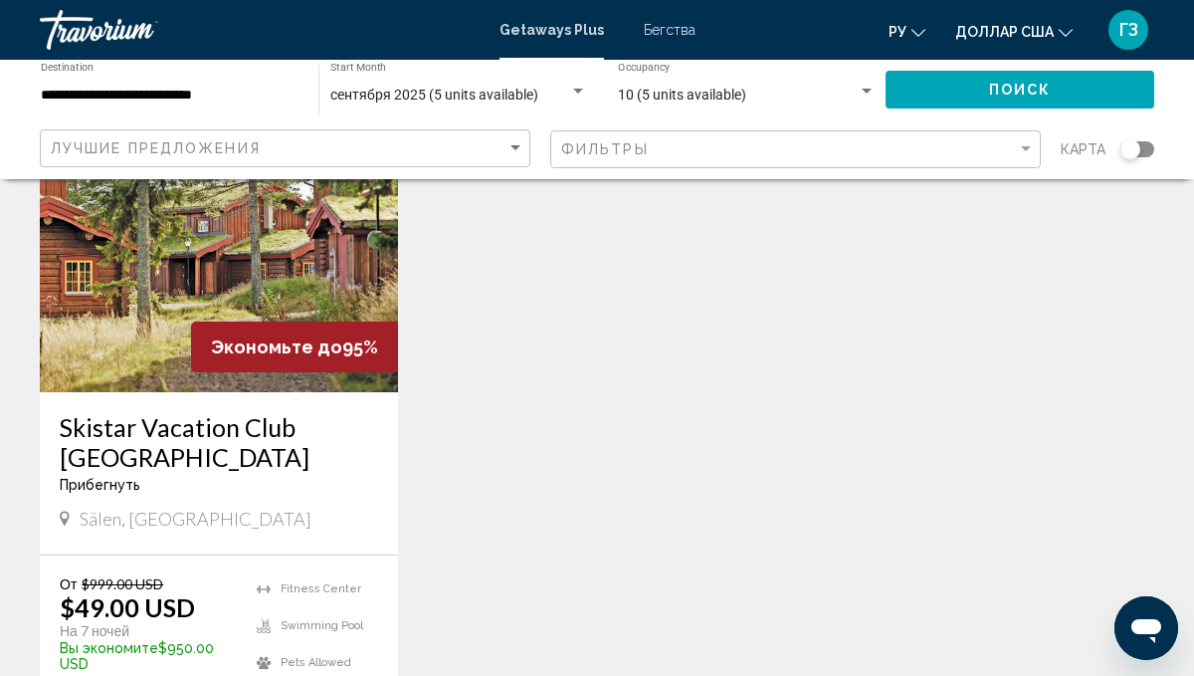
scroll to position [159, 0]
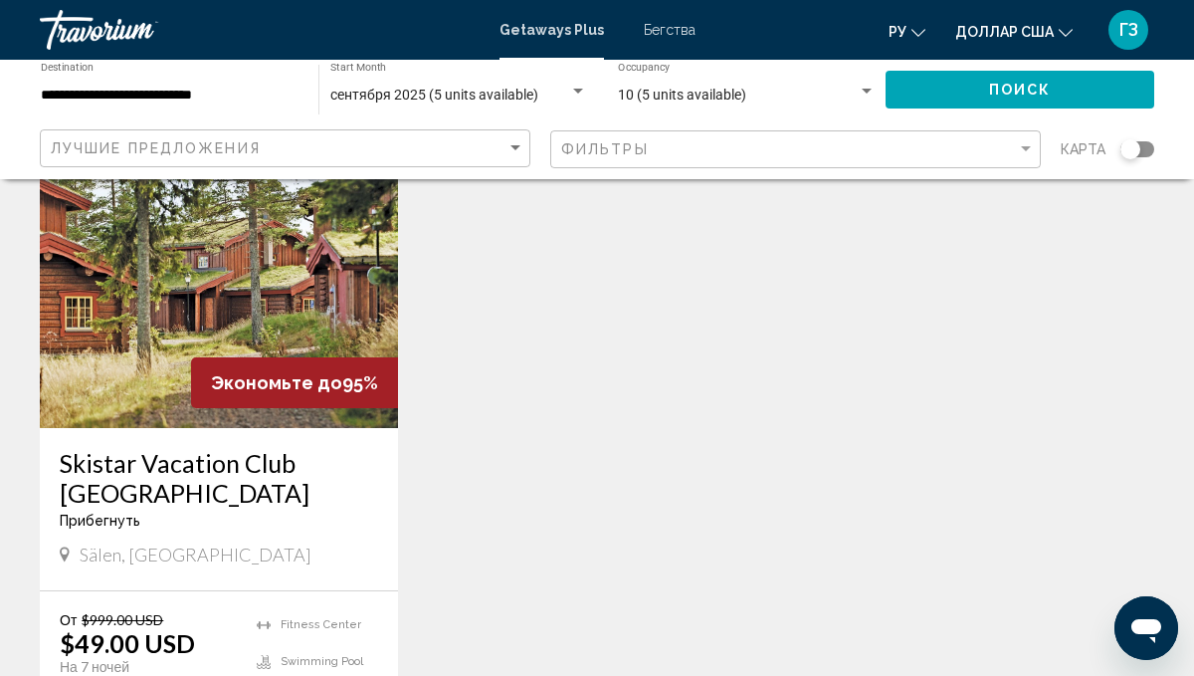
click at [220, 312] on img "Основное содержание" at bounding box center [219, 268] width 358 height 318
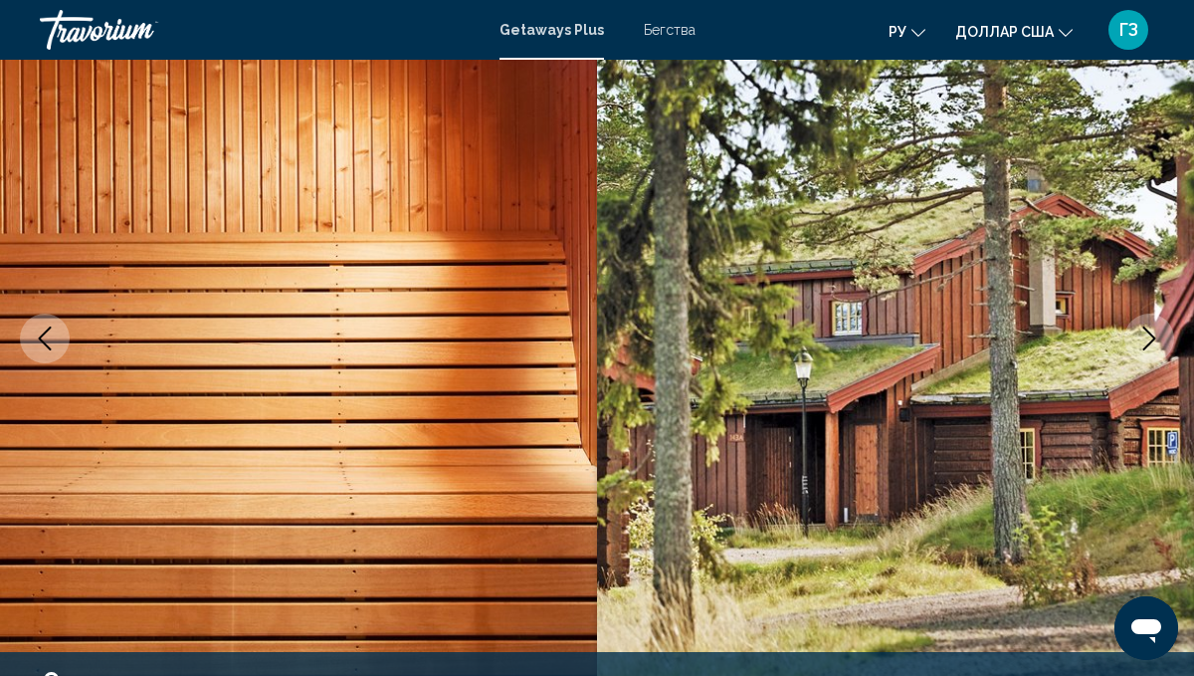
scroll to position [3138, 0]
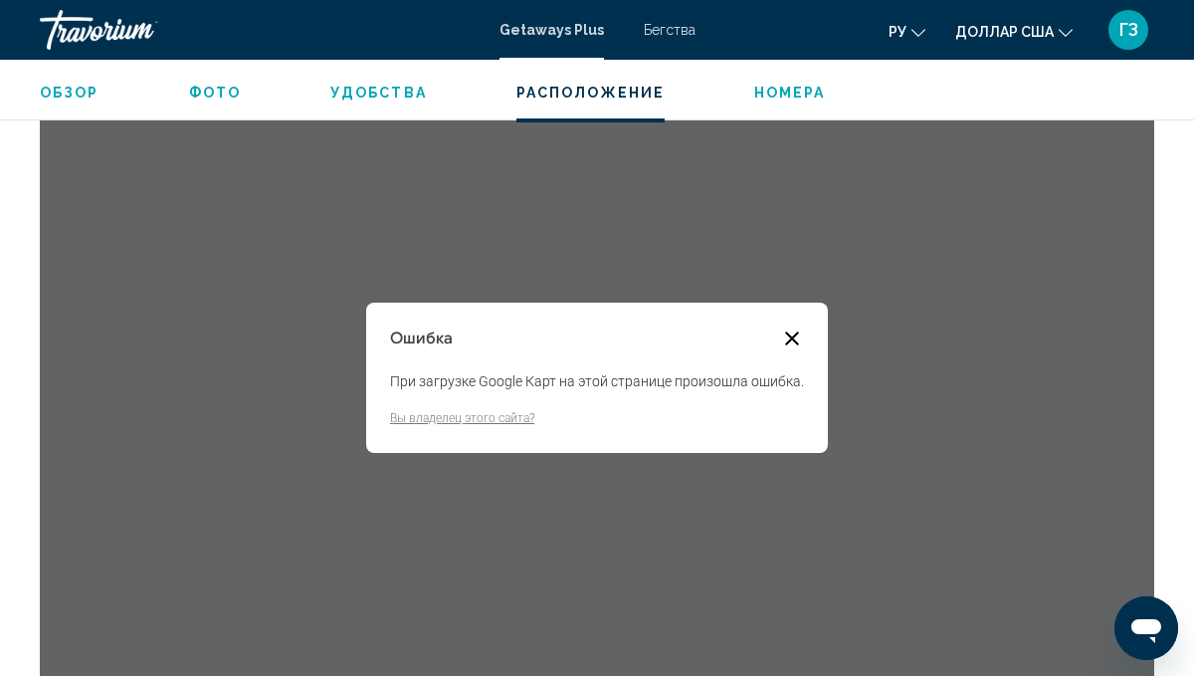
click at [795, 336] on button "Закрыть диалоговое окно" at bounding box center [792, 338] width 24 height 24
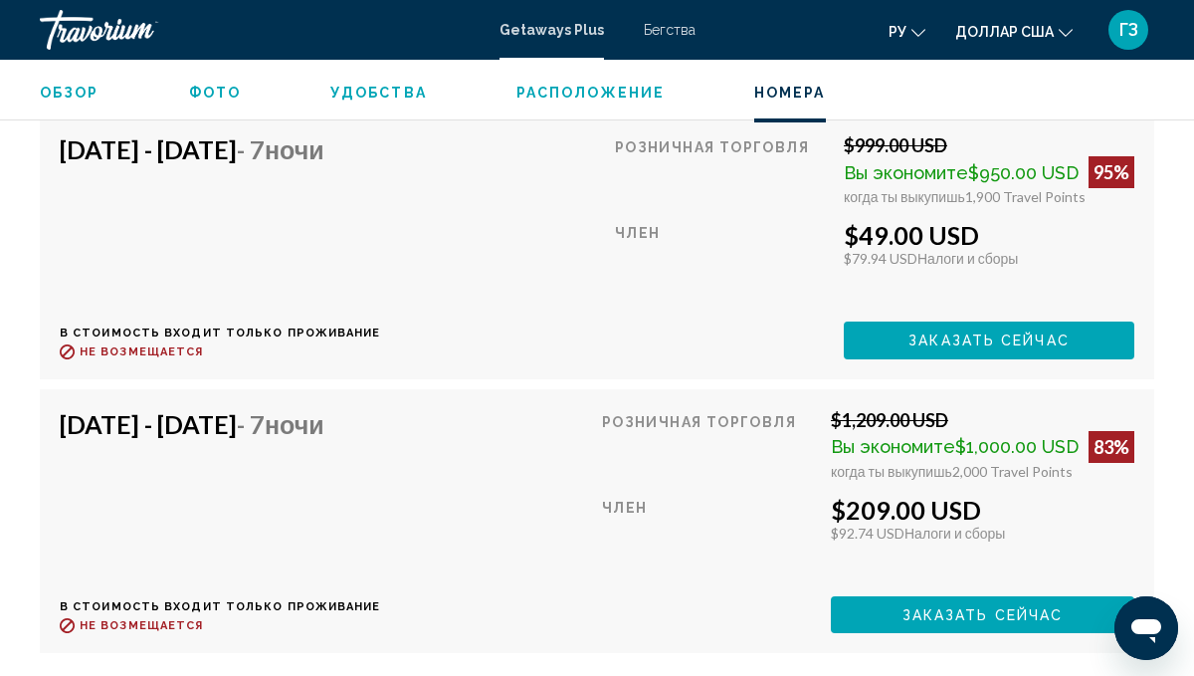
scroll to position [4175, 0]
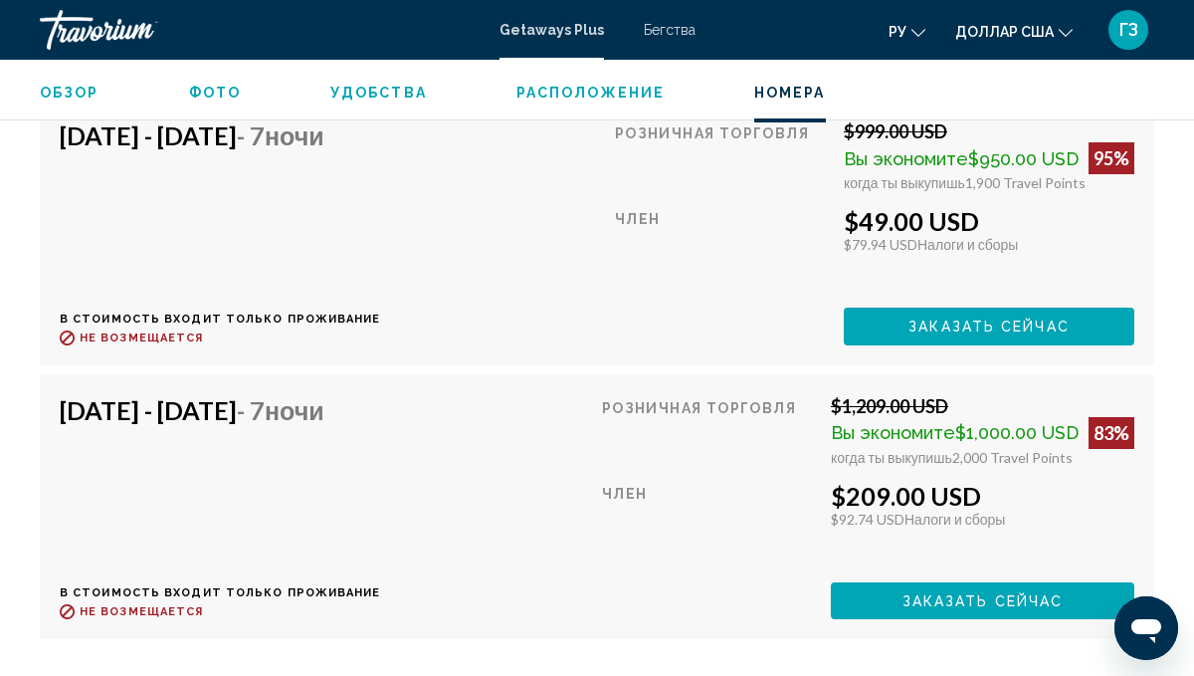
click at [995, 186] on span "1,900 Travel Points" at bounding box center [1025, 182] width 120 height 17
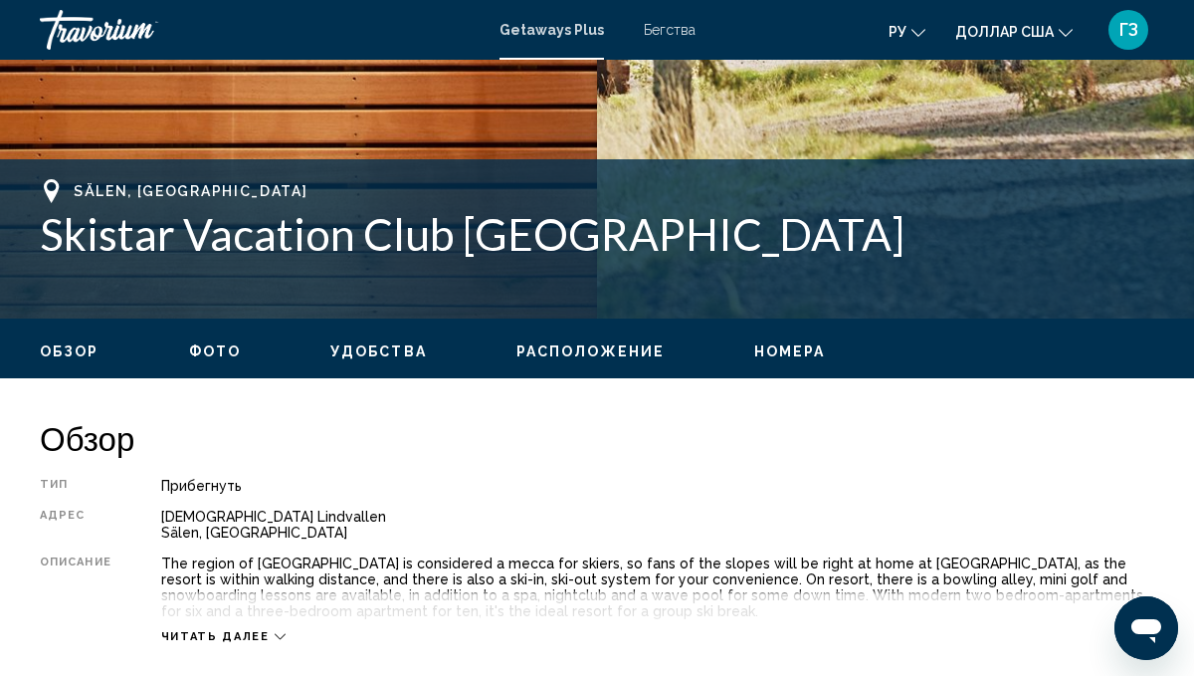
scroll to position [717, 0]
